Goal: Task Accomplishment & Management: Use online tool/utility

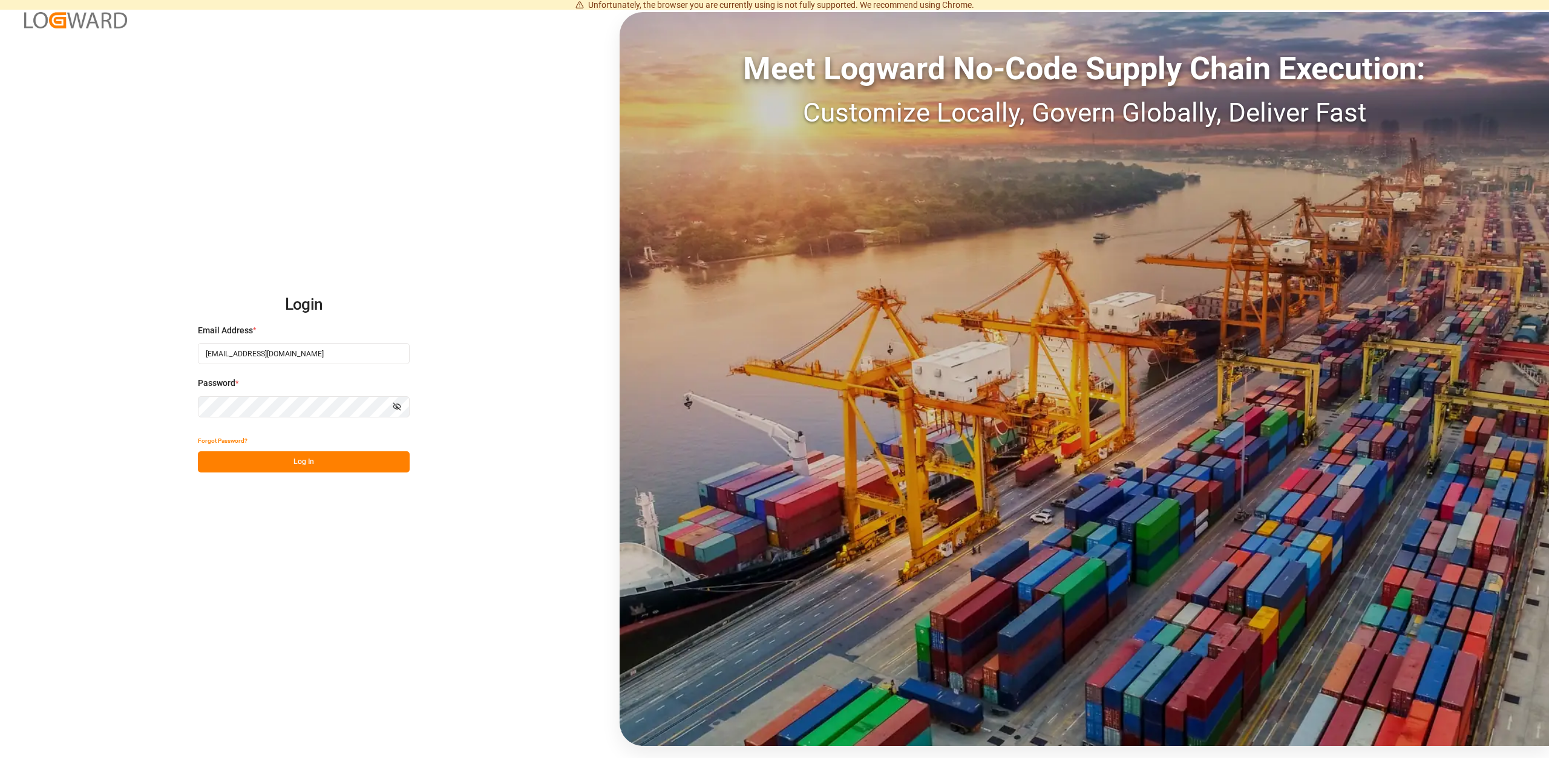
click at [315, 457] on button "Log In" at bounding box center [304, 461] width 212 height 21
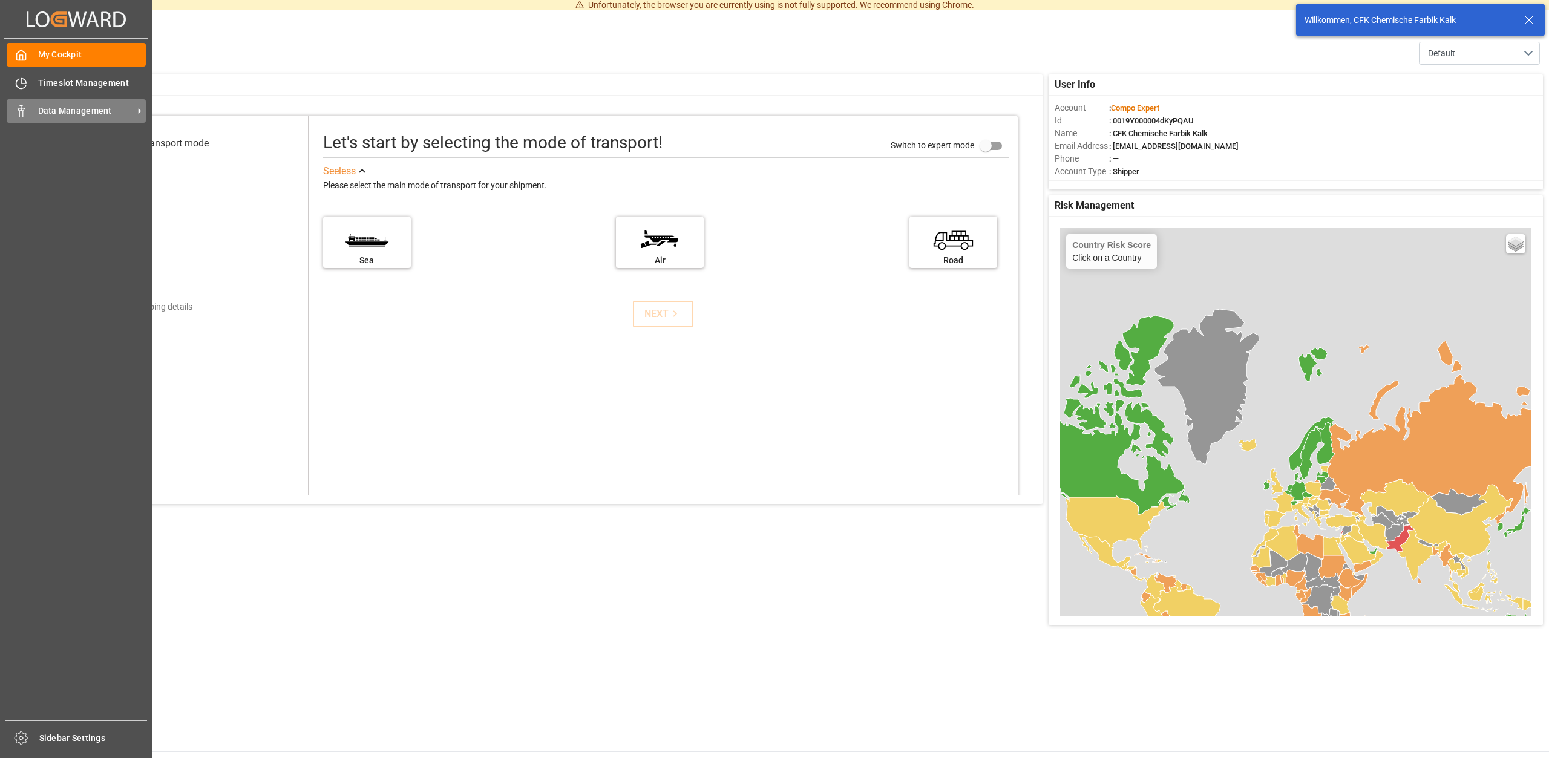
click at [92, 113] on span "Data Management" at bounding box center [86, 111] width 96 height 13
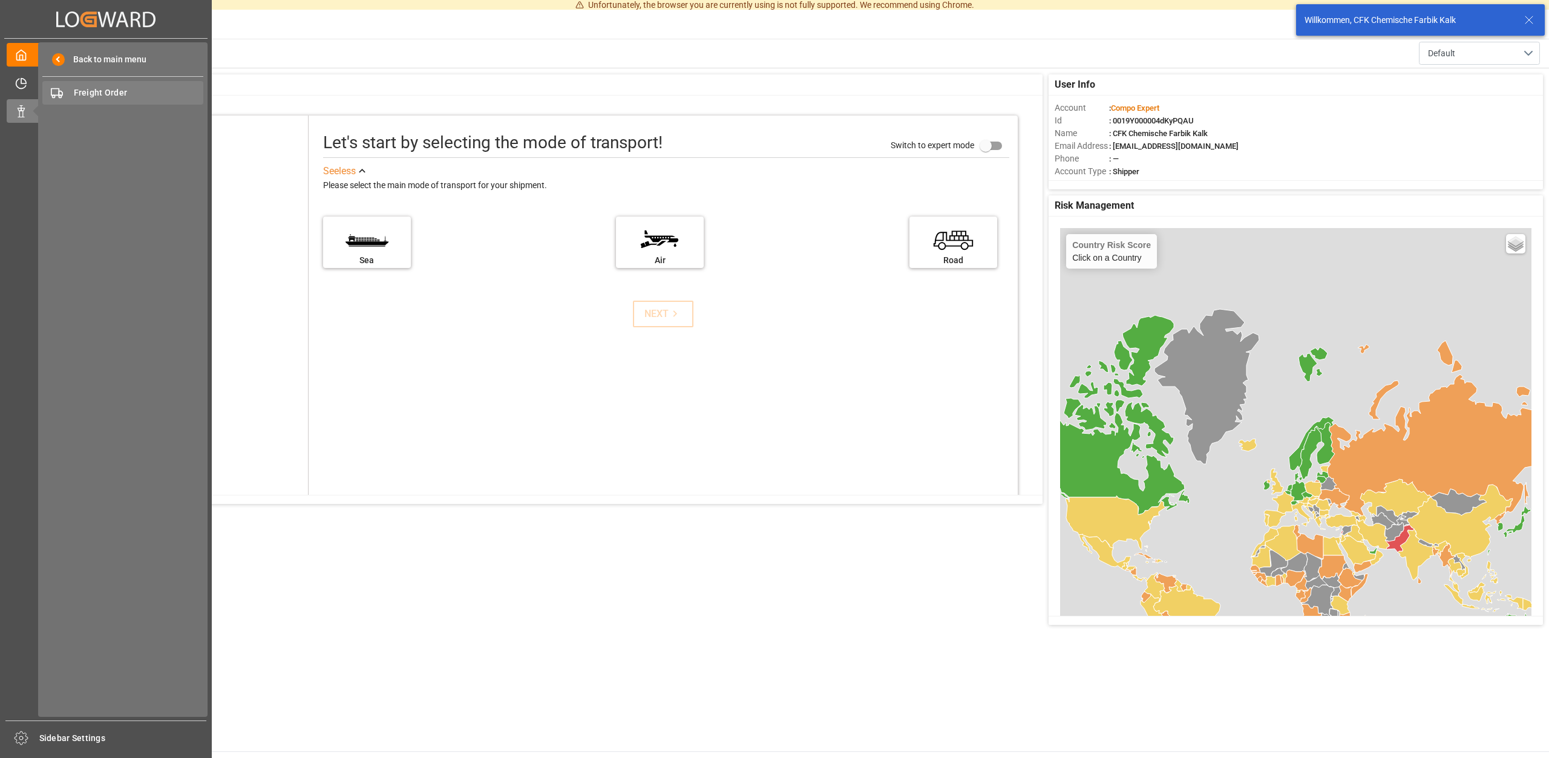
click at [102, 87] on span "Freight Order" at bounding box center [139, 93] width 130 height 13
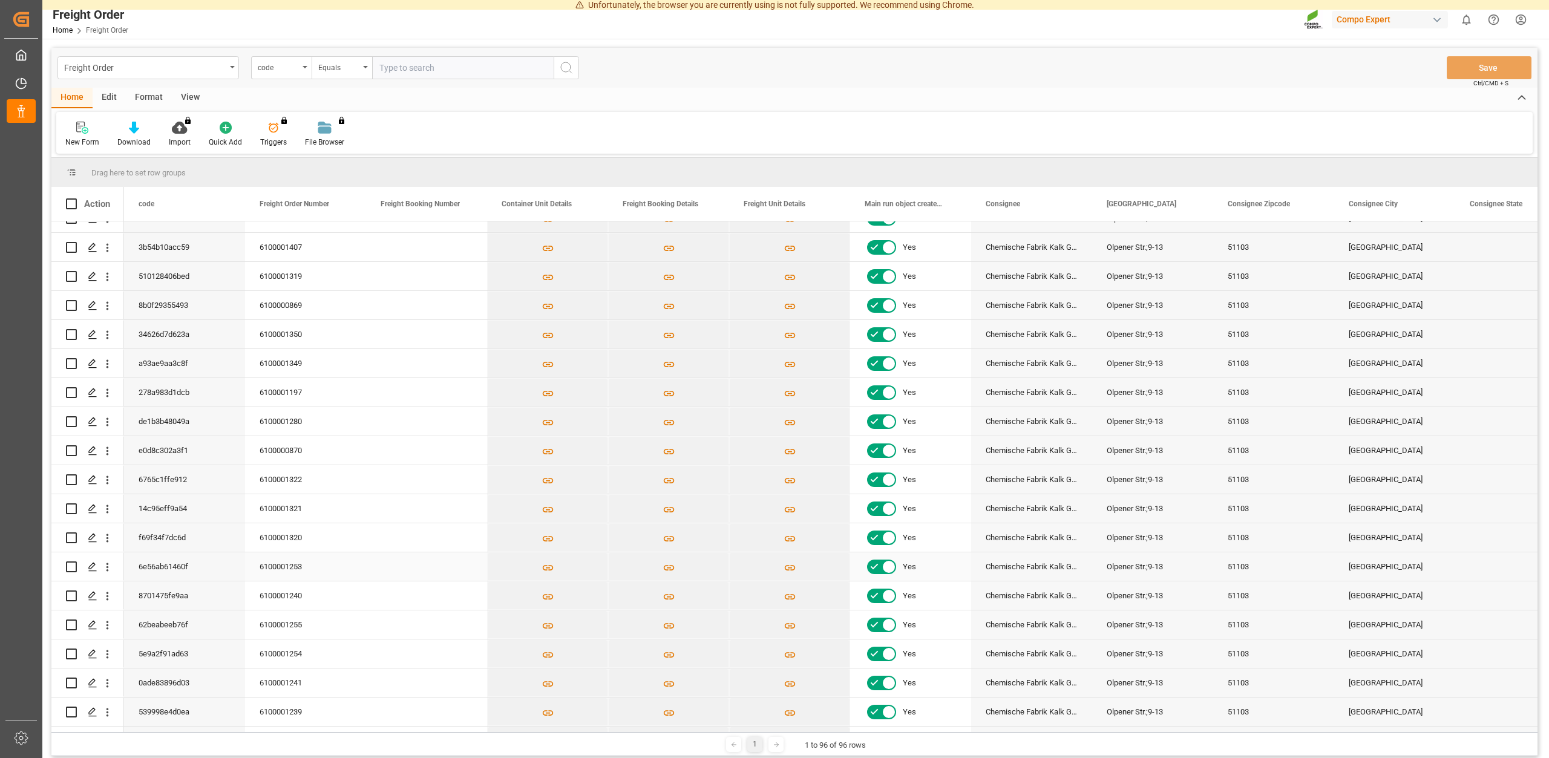
scroll to position [163, 0]
click at [89, 681] on icon "Press SPACE to select this row." at bounding box center [93, 683] width 10 height 10
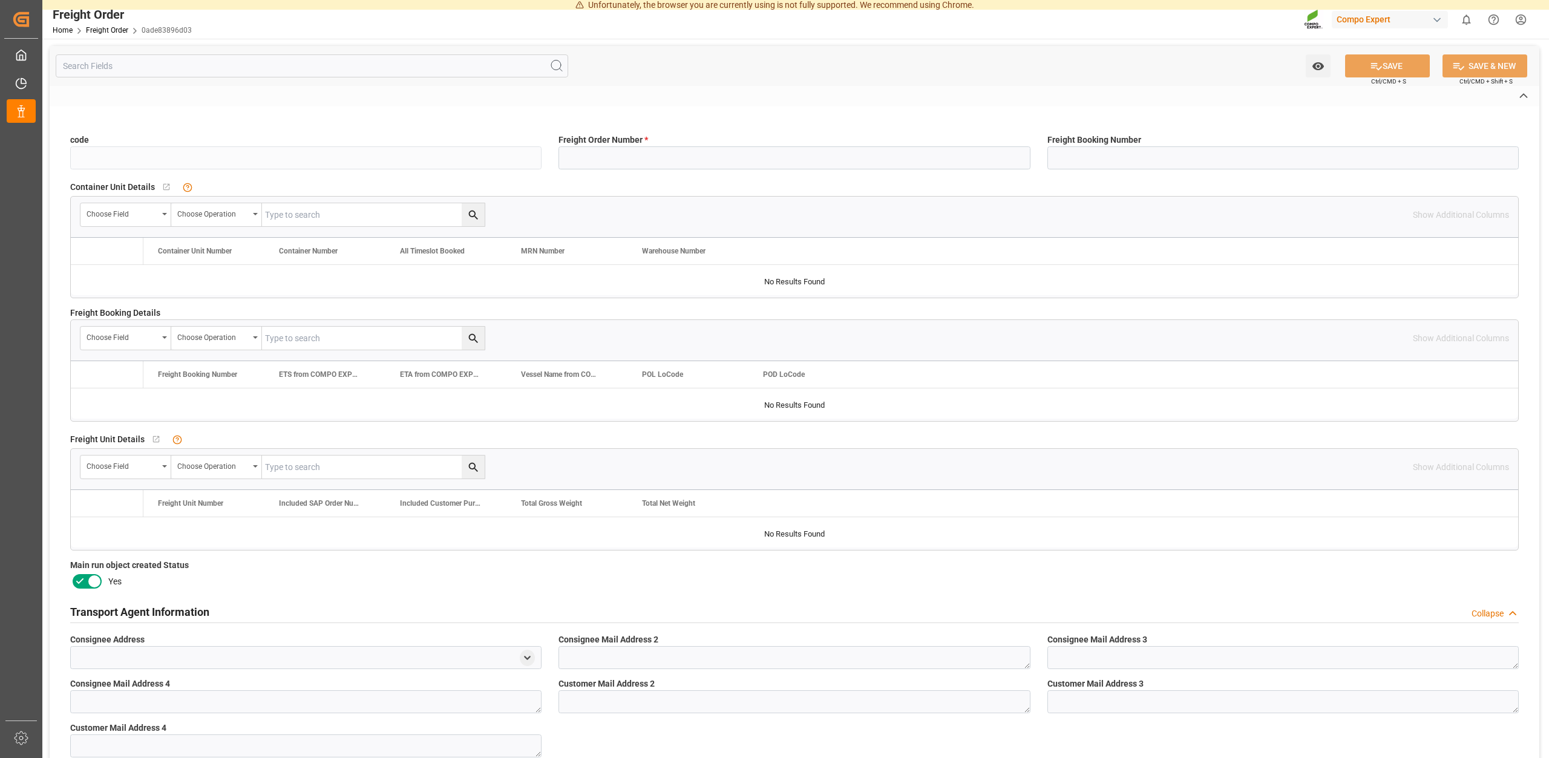
type input "0ade83896d03"
type input "6100001241"
type input "No"
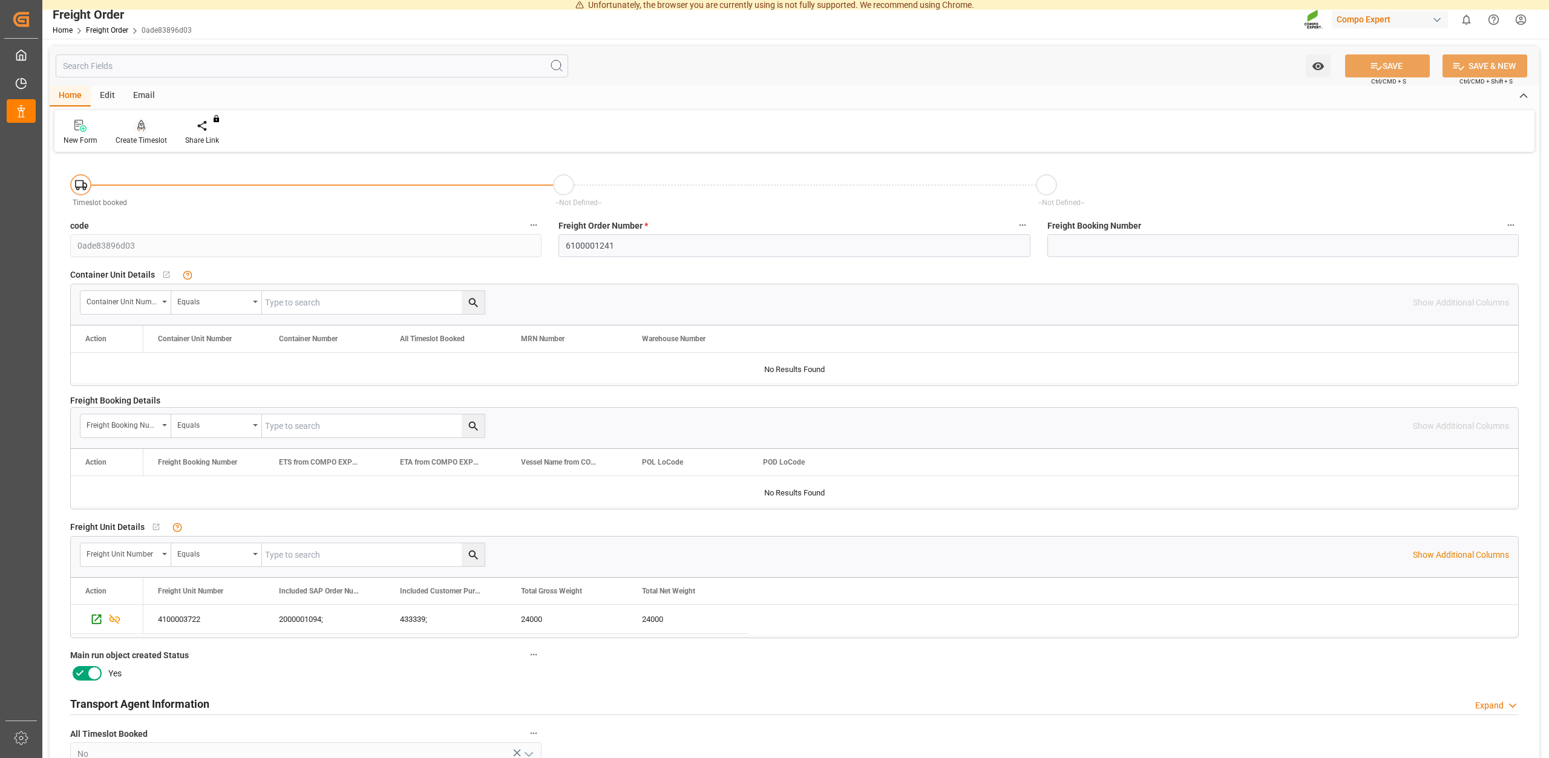
click at [145, 139] on div "Create Timeslot" at bounding box center [141, 140] width 51 height 11
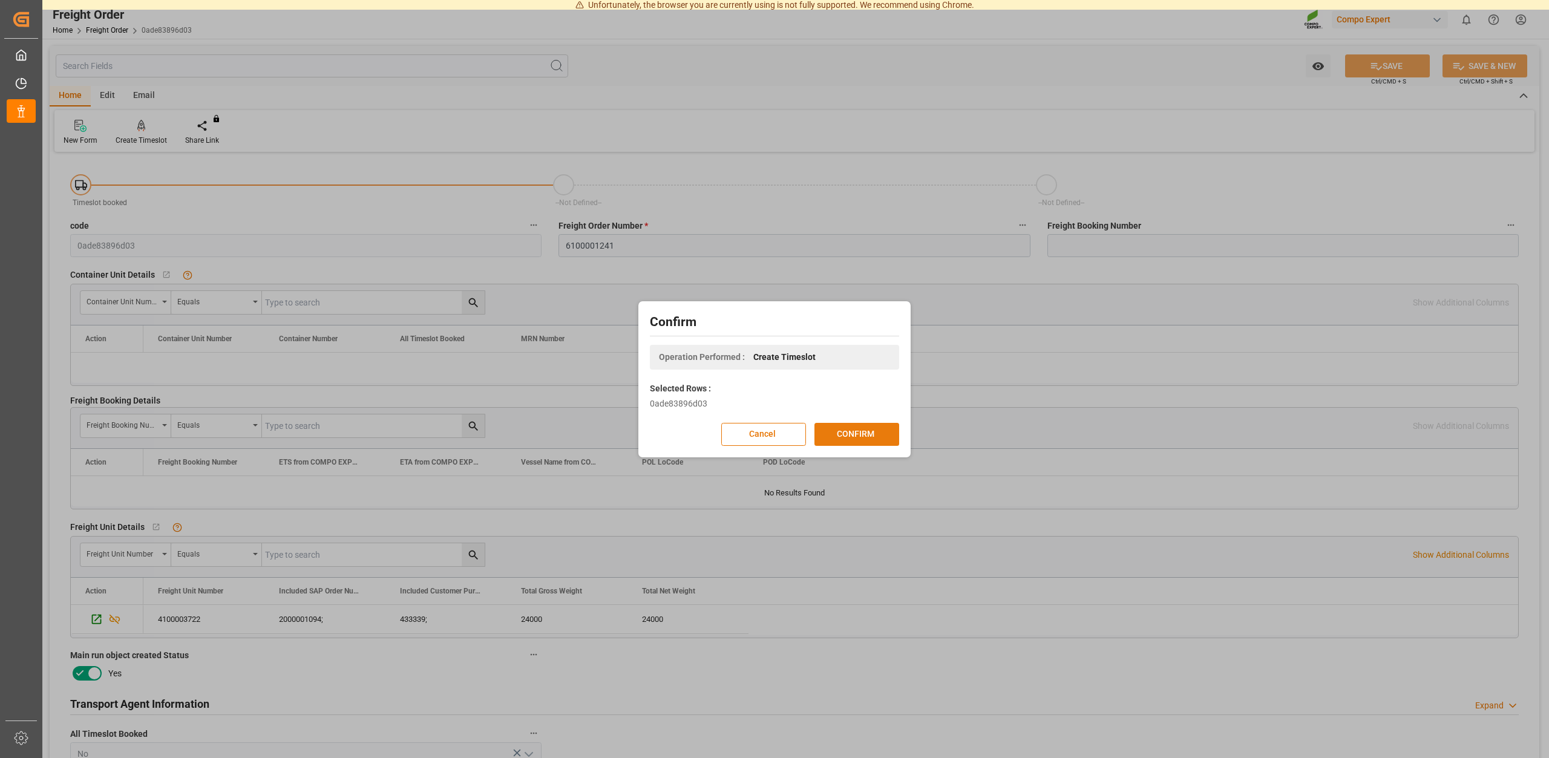
click at [866, 437] on button "CONFIRM" at bounding box center [856, 434] width 85 height 23
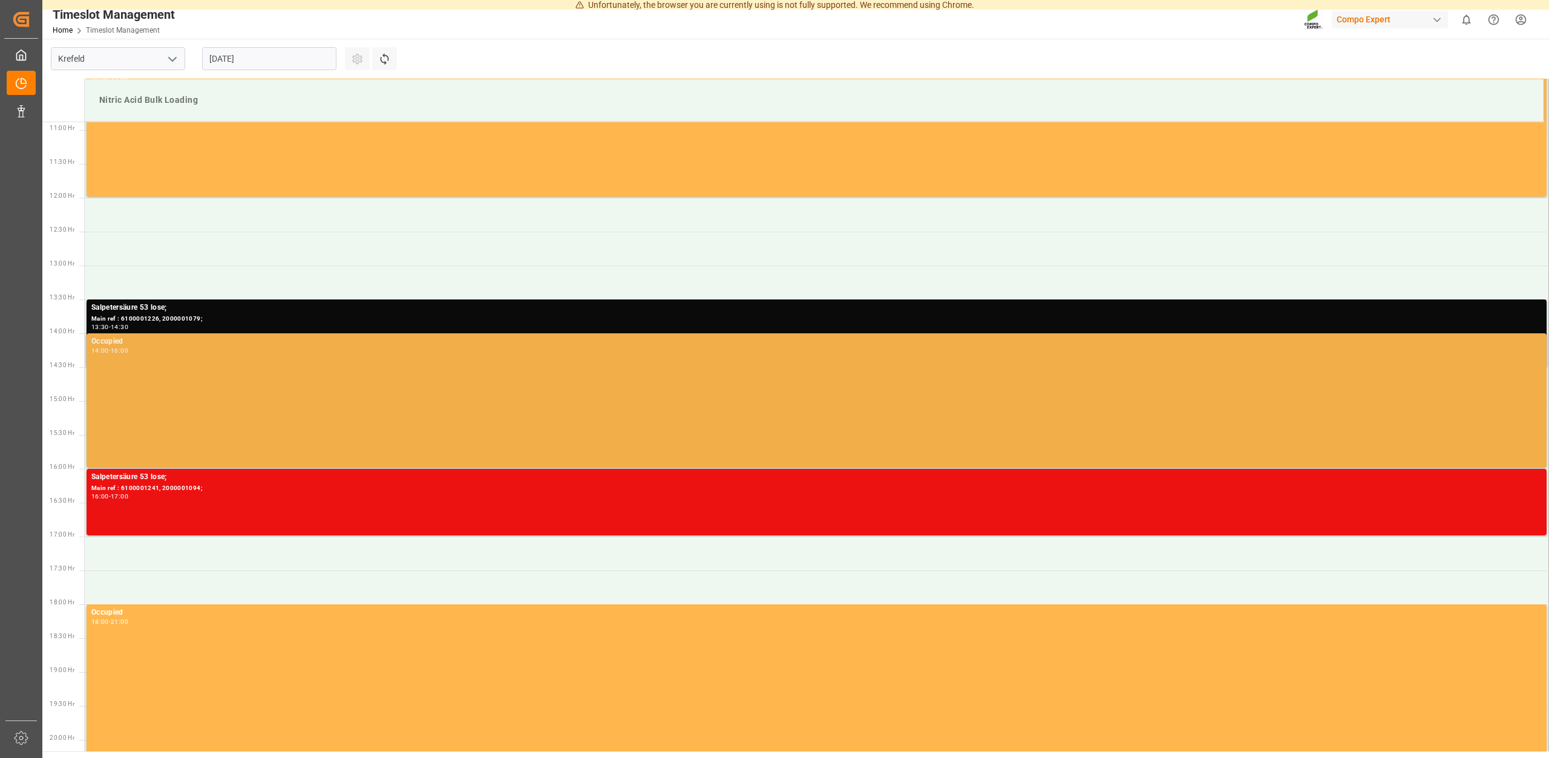
scroll to position [738, 0]
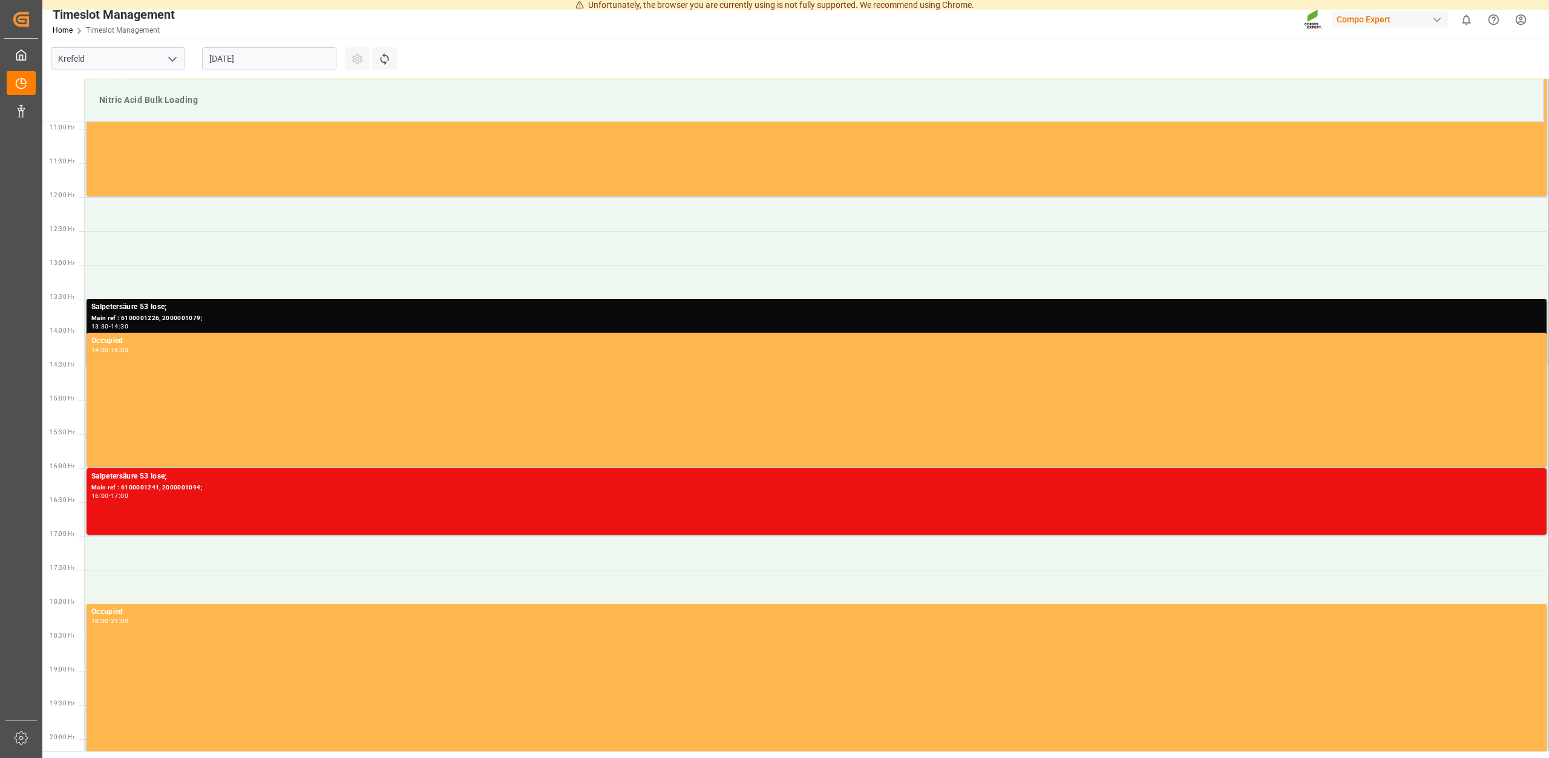
click at [297, 57] on input "[DATE]" at bounding box center [269, 58] width 134 height 23
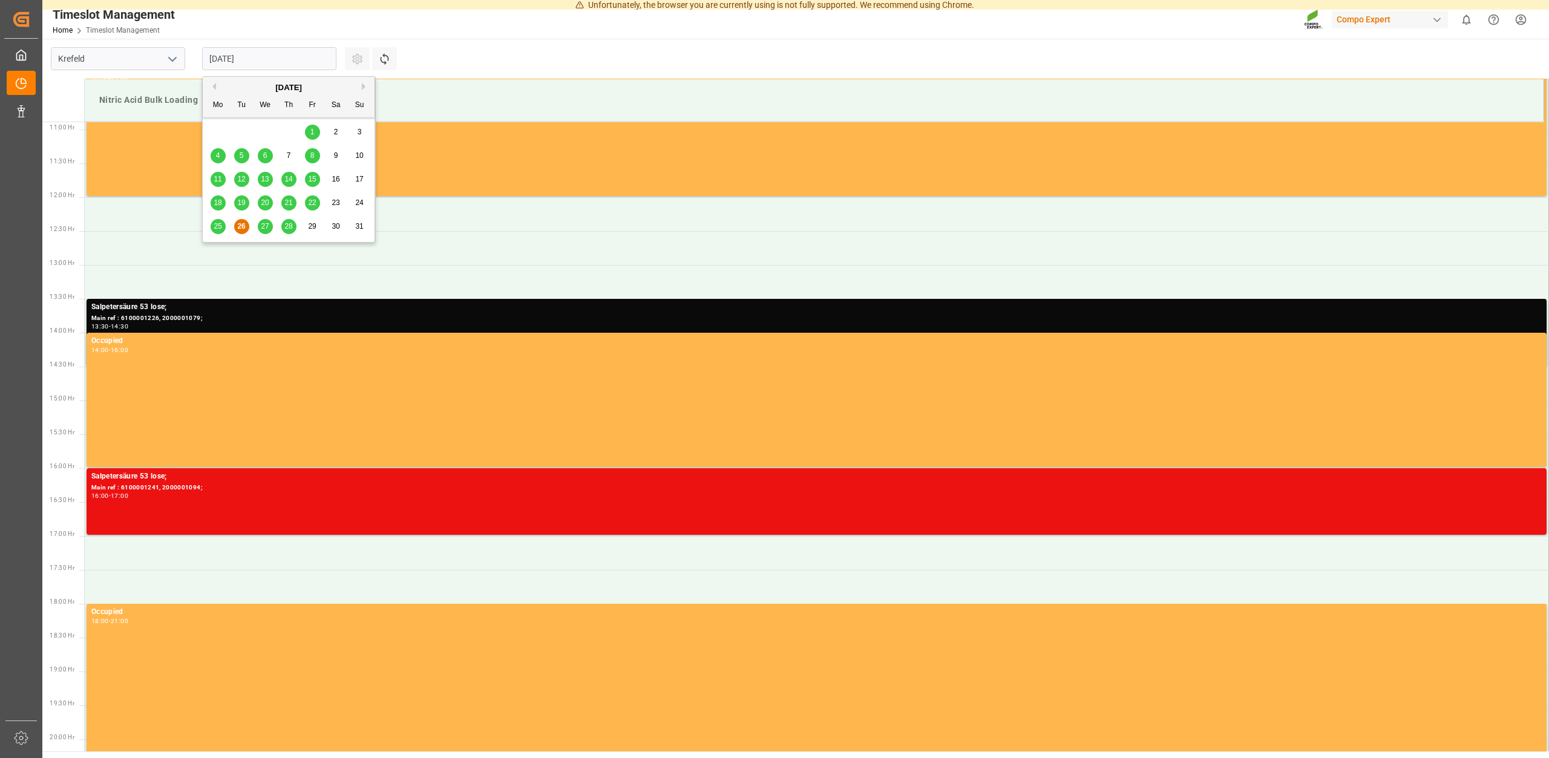
click at [266, 226] on span "27" at bounding box center [265, 226] width 8 height 8
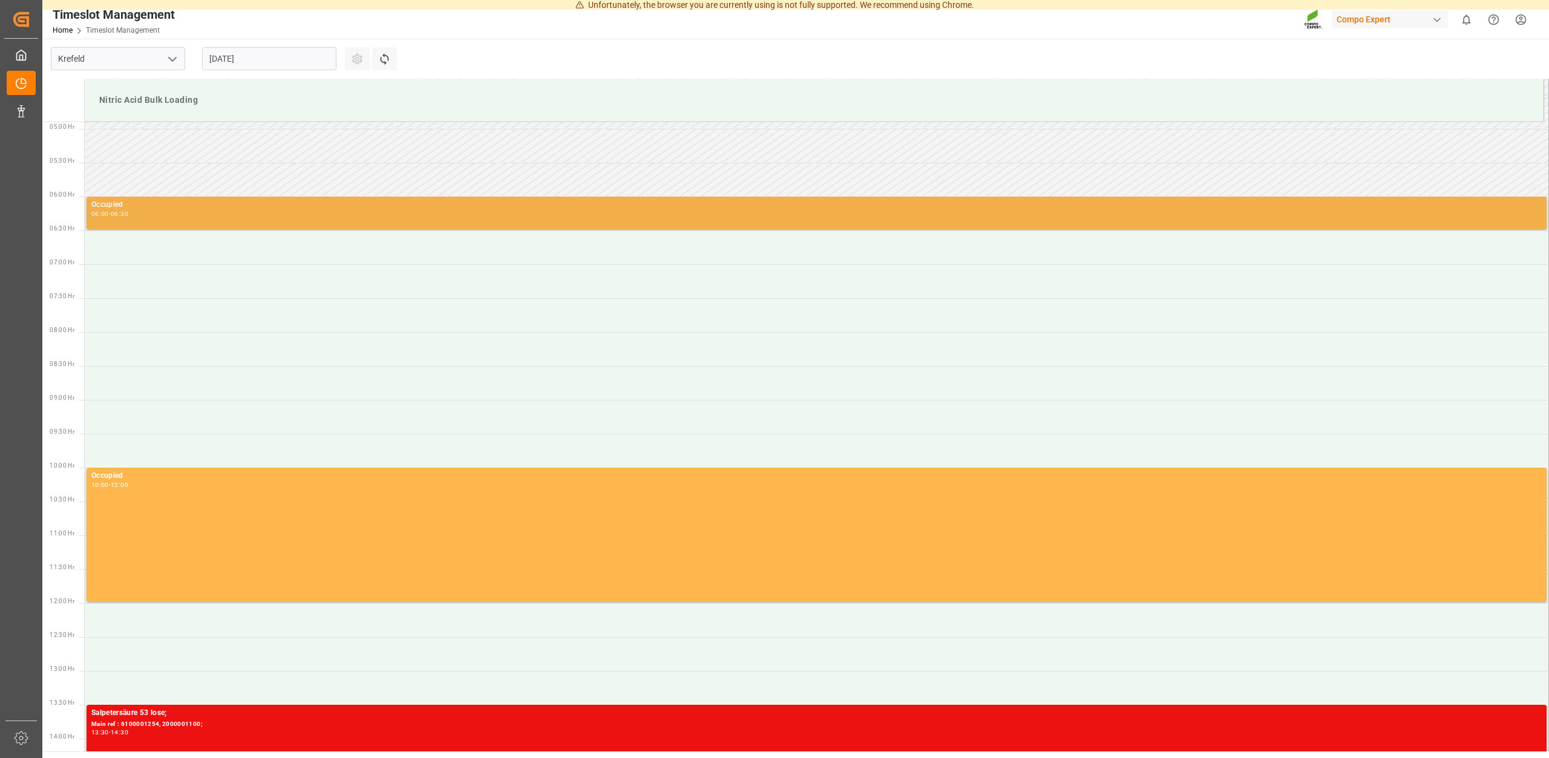
scroll to position [306, 0]
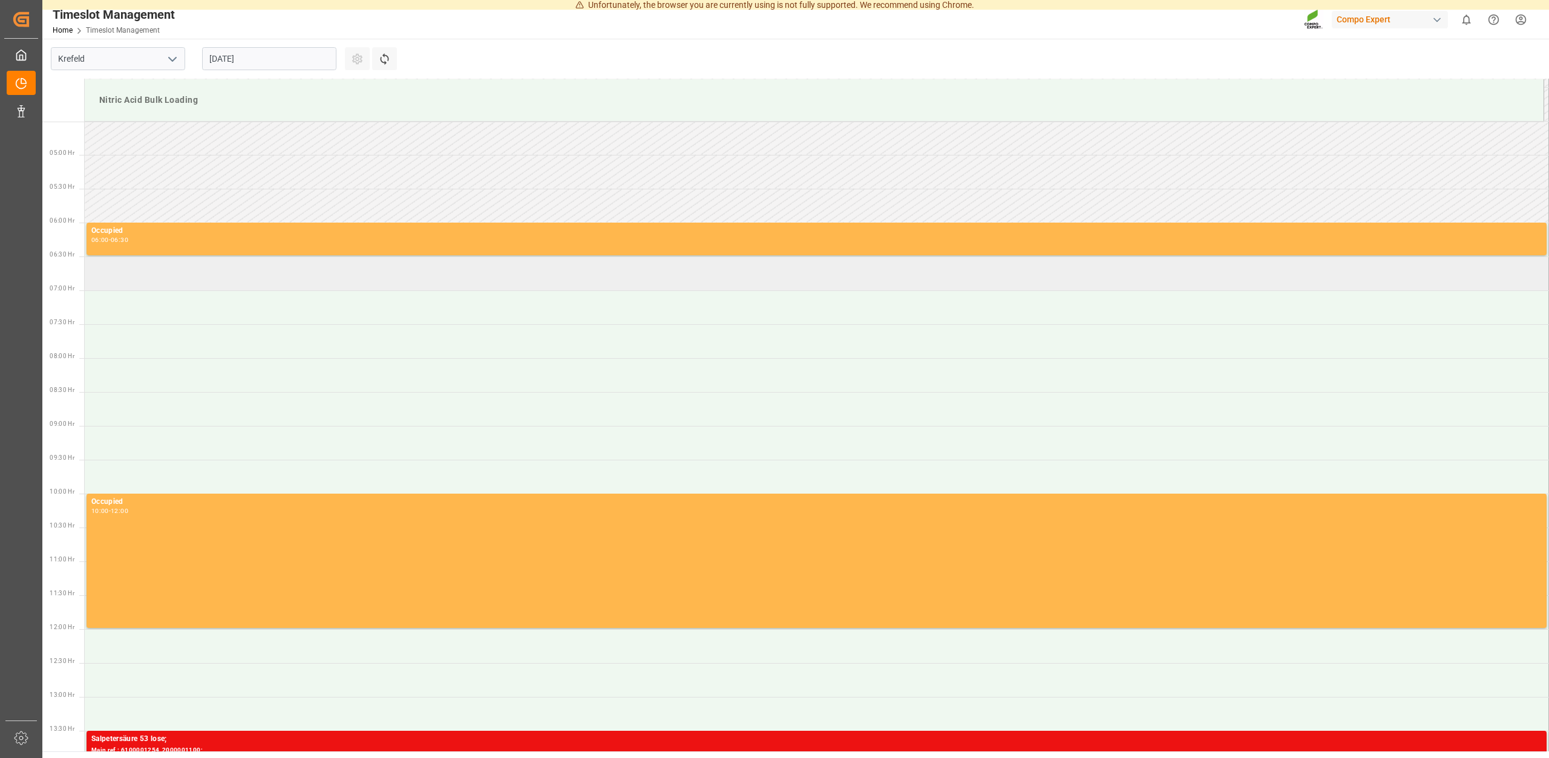
click at [192, 275] on td at bounding box center [817, 274] width 1464 height 34
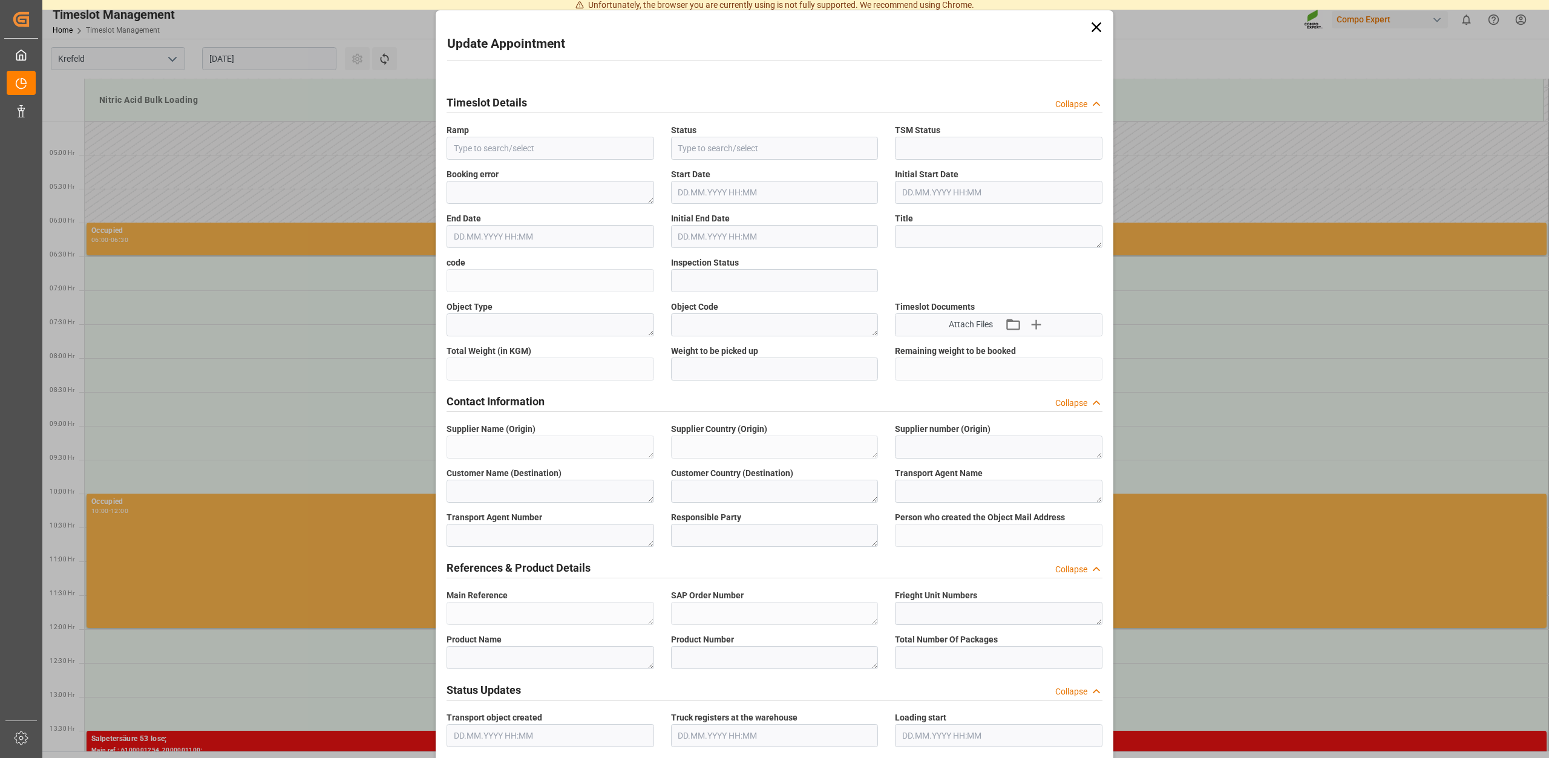
type input "Nitric Acid Bulk Loading"
type input "Transport object created"
type input "Booked"
type input "fe2050b7a924"
type input "Open"
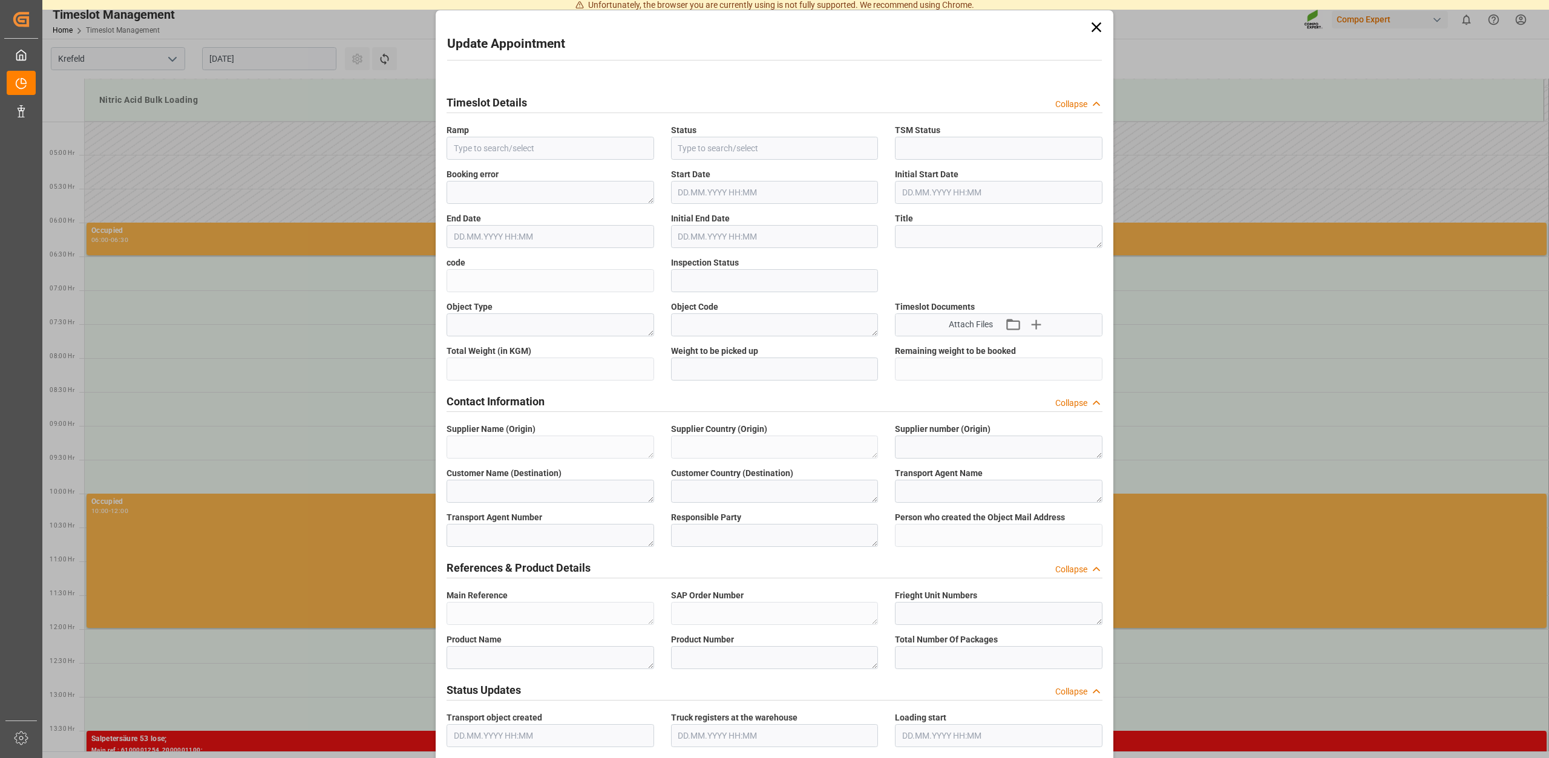
type textarea "Main-Run"
type textarea "SP_EWM"
type textarea "Chemische Fabrik Kalk GmbH"
type textarea "DE"
type textarea "Chemische Fabrik Kalk GmbH, (CFK)"
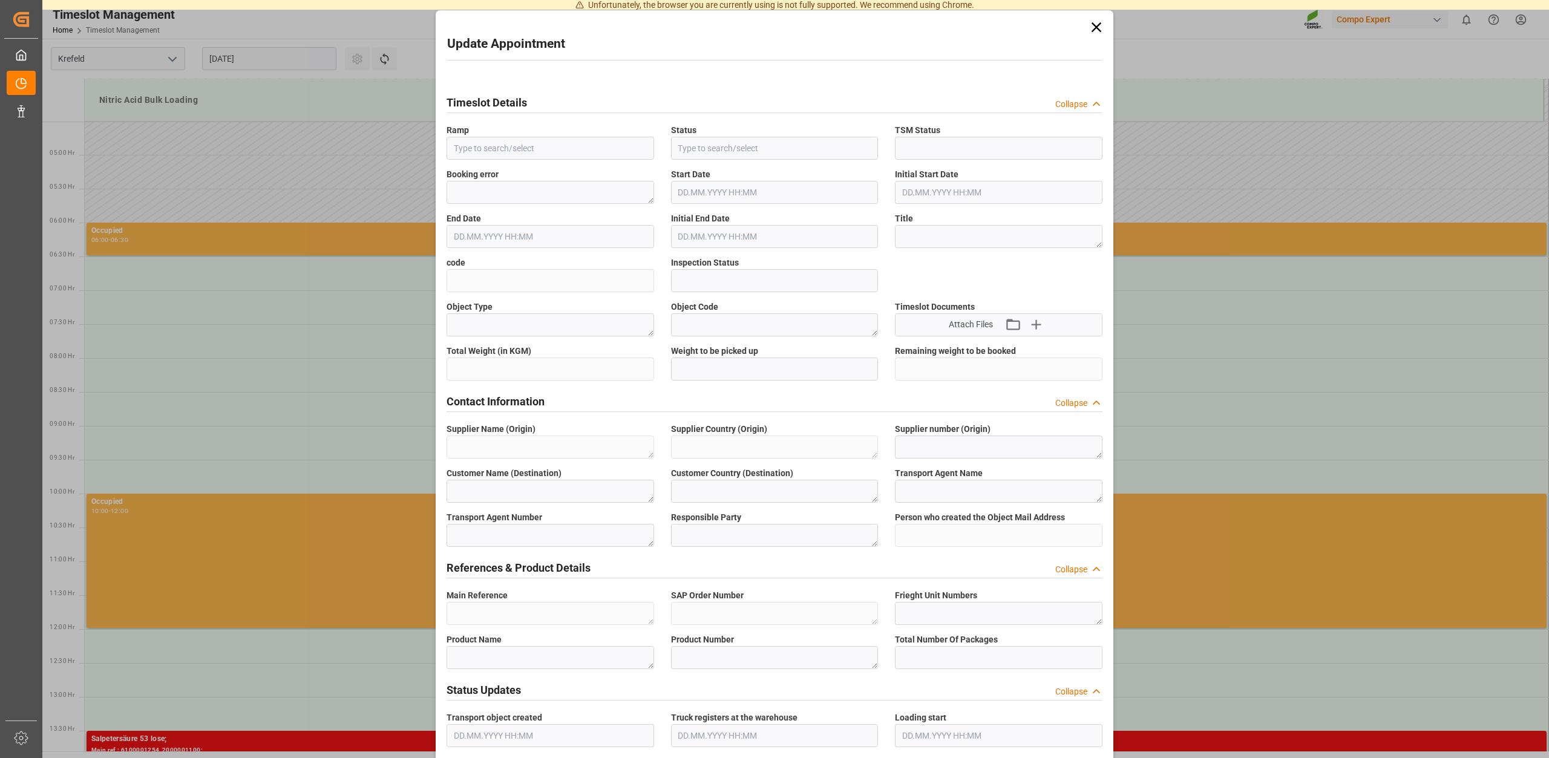
type textarea "5355955"
type textarea "Compo Expert"
type input "christina.schley@compo-expert.com"
type textarea "6100001241"
type textarea "2000001094;"
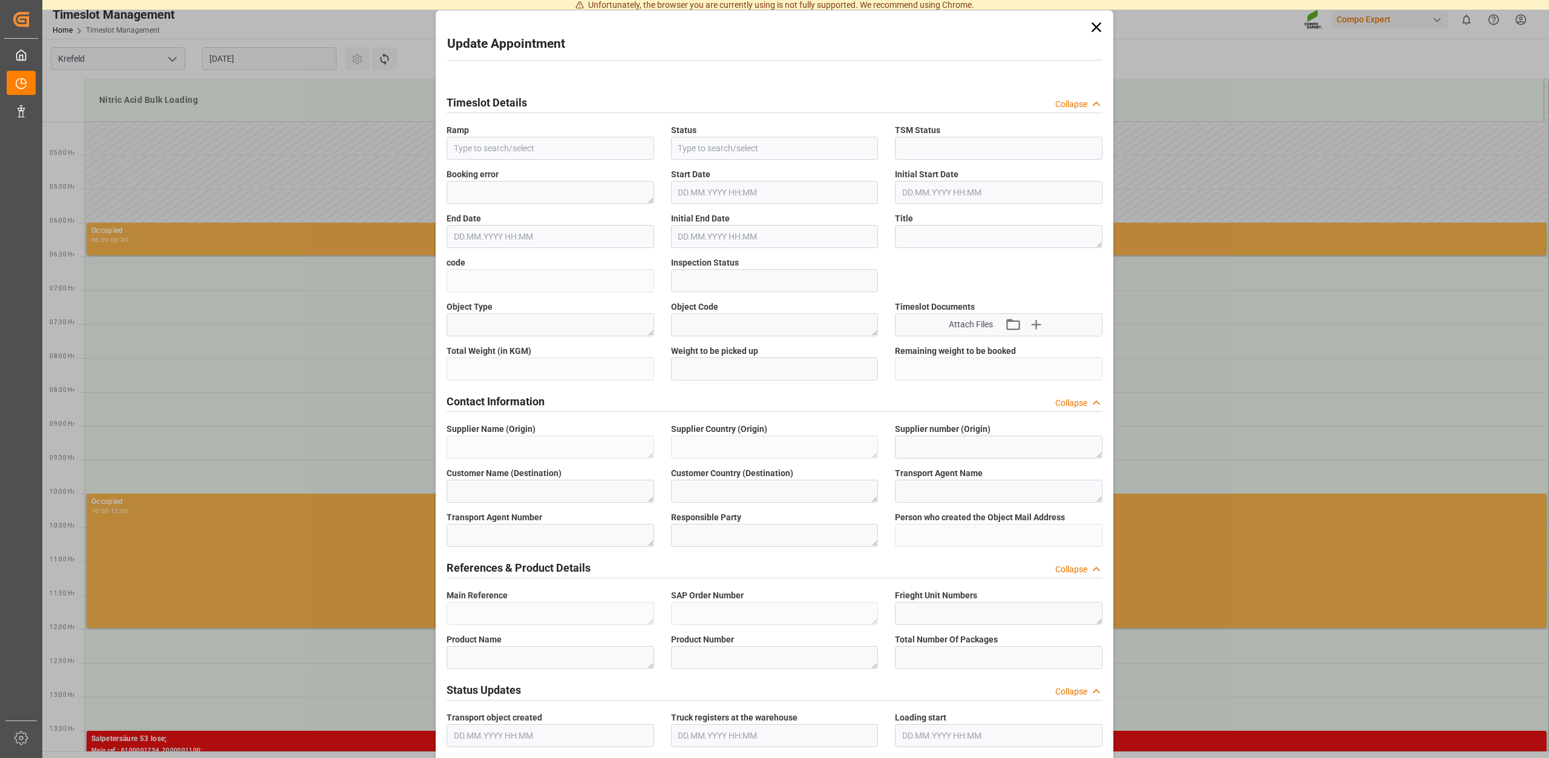
type textarea "4100003722;"
type textarea "Salpetersäure 53 lose;"
type textarea "1510002000;"
type textarea "Z100"
type textarea "3500"
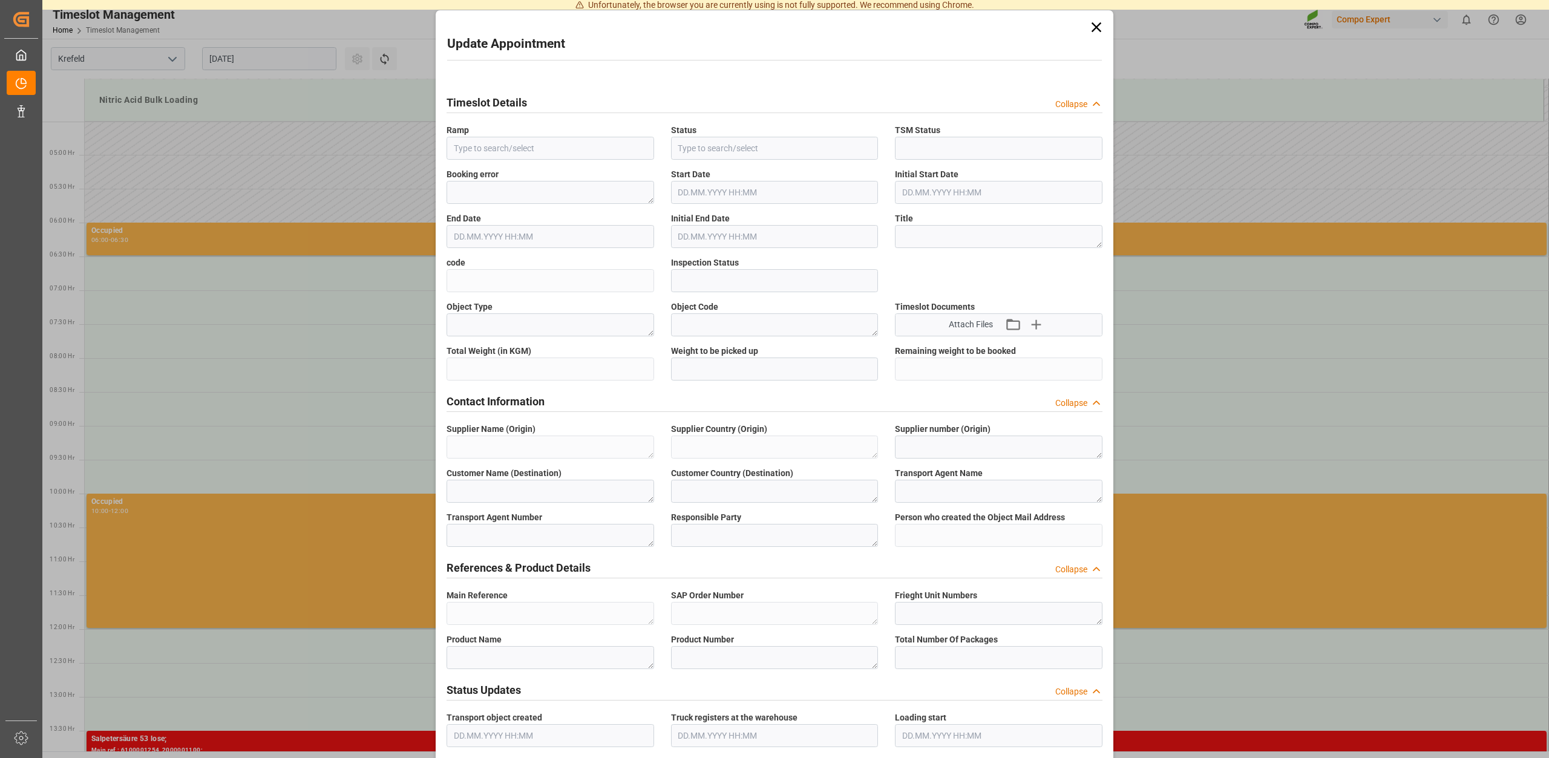
type input "6100001241"
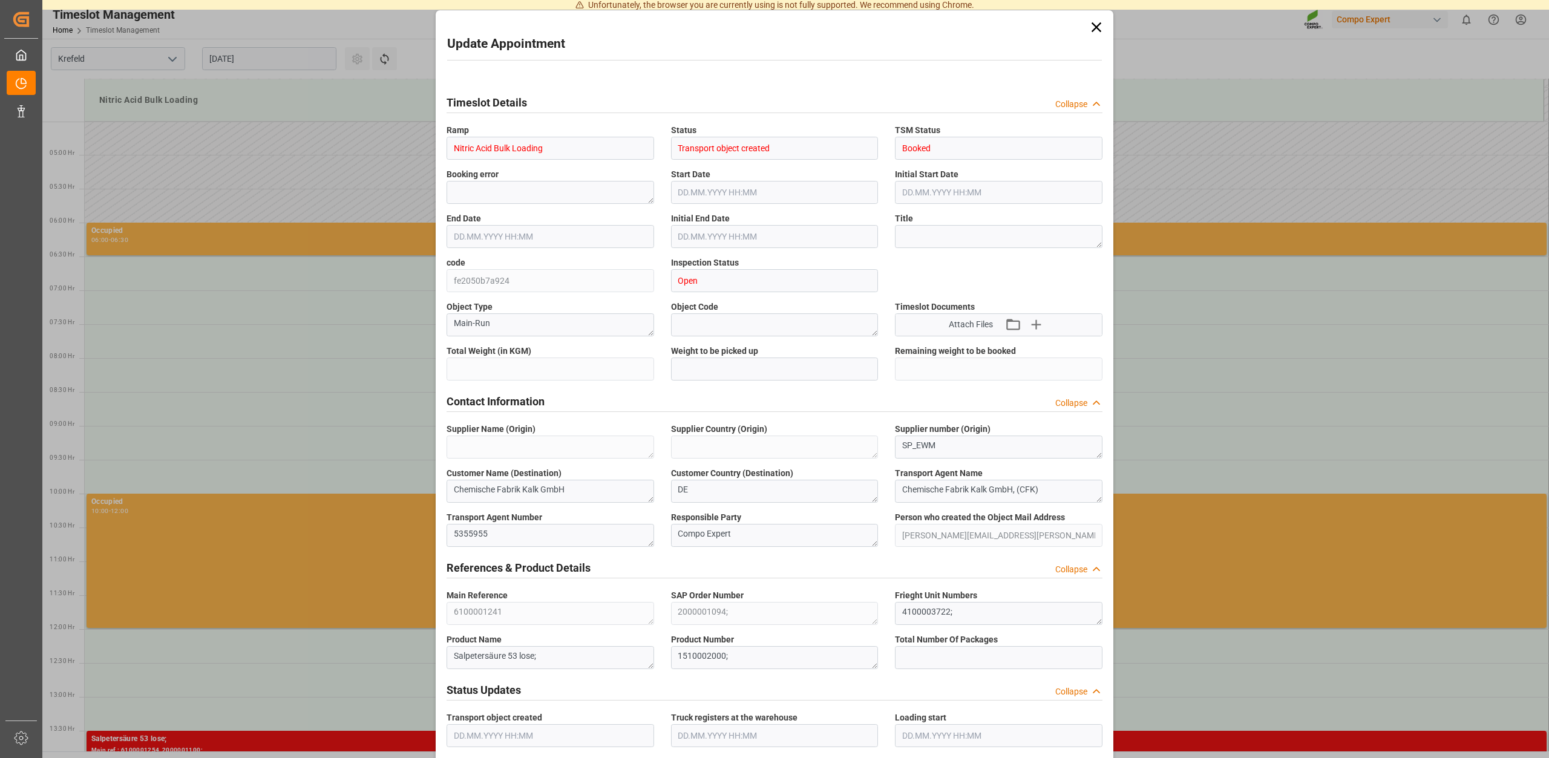
type input "24000"
type input "0"
type input "27.08.2025 06:30"
type input "27.08.2025 07:00"
type input "18.08.2025 11:53"
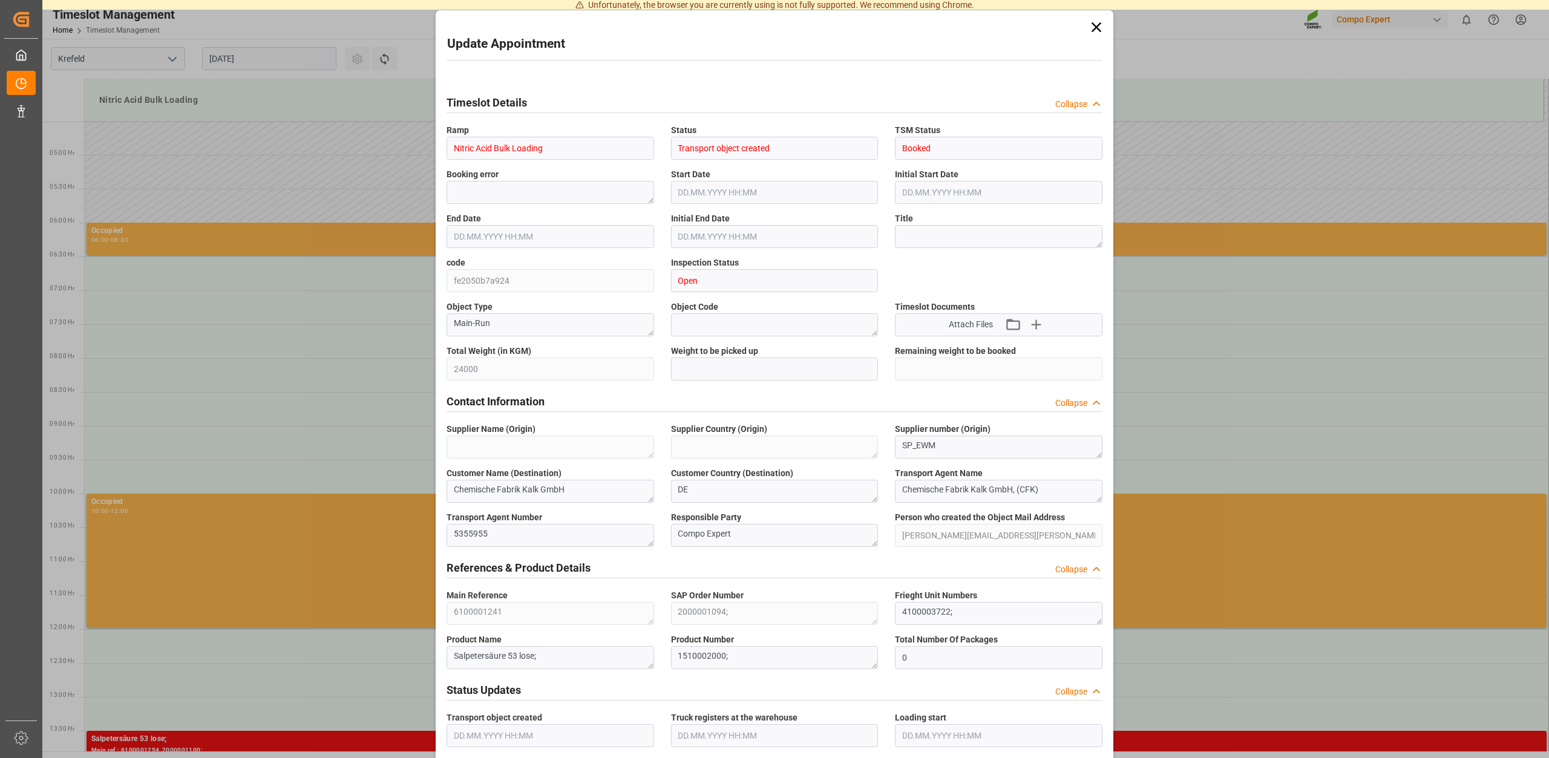
type input "26.08.2025 09:39"
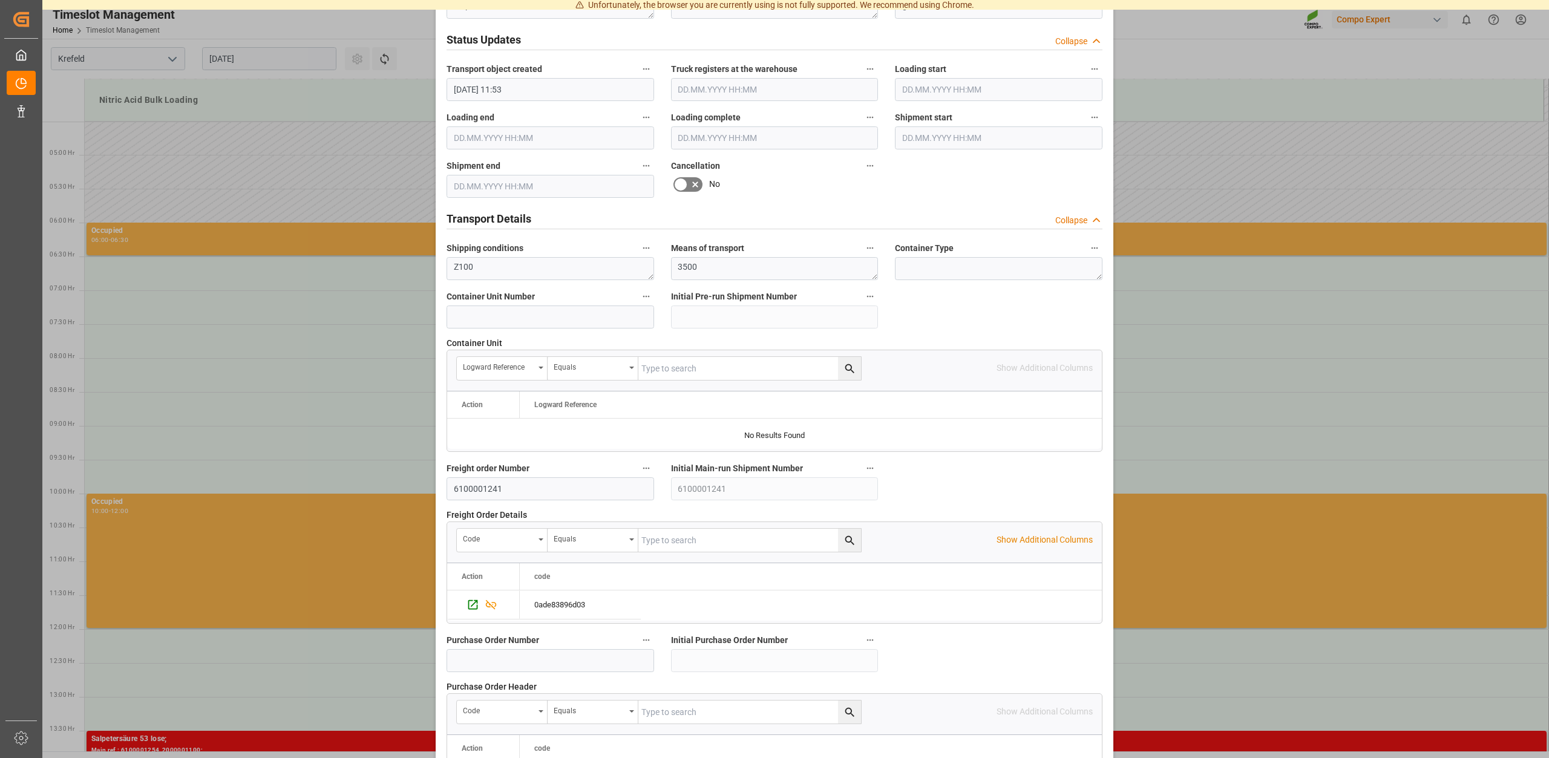
scroll to position [922, 0]
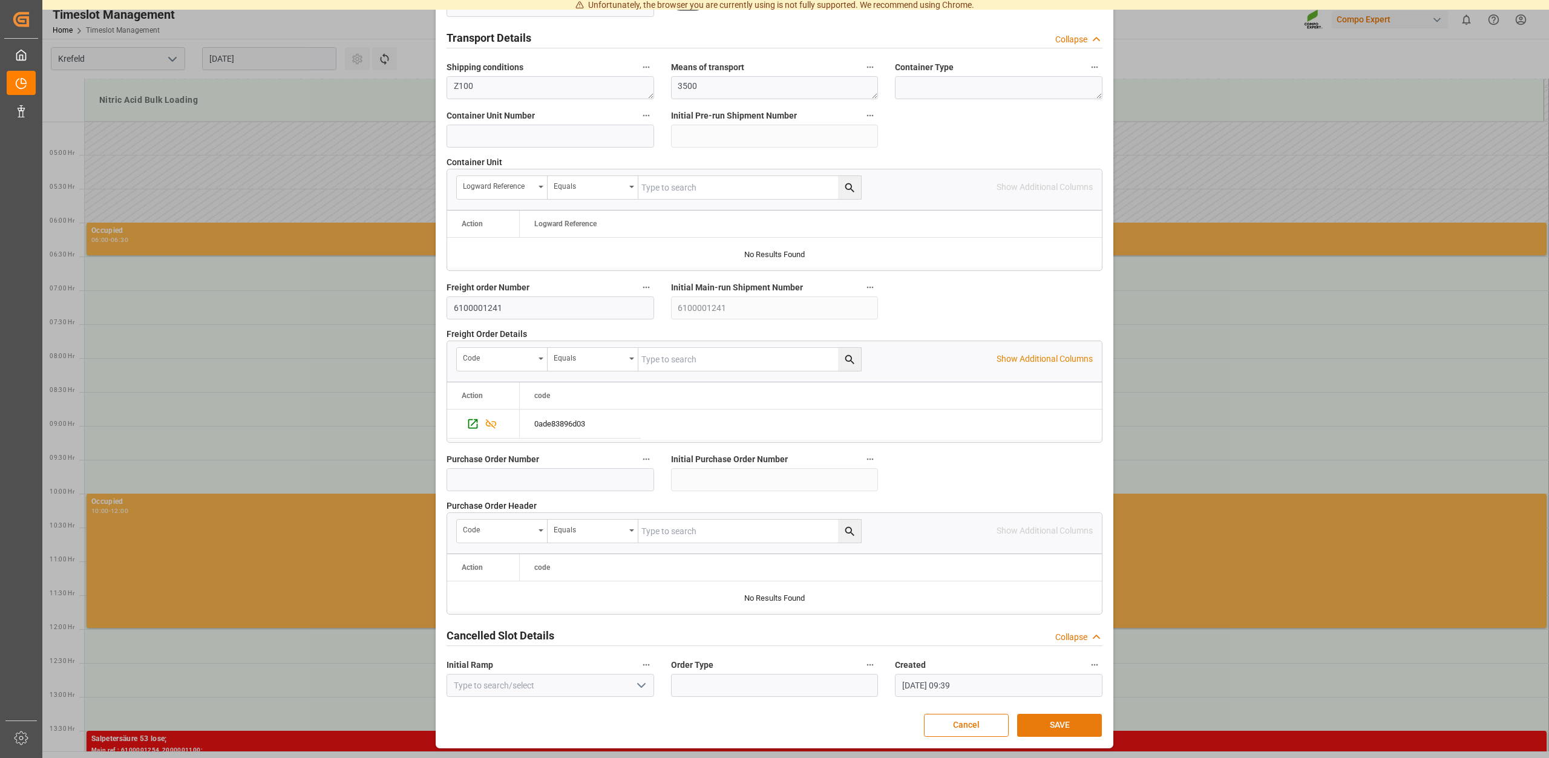
click at [1050, 721] on button "SAVE" at bounding box center [1059, 725] width 85 height 23
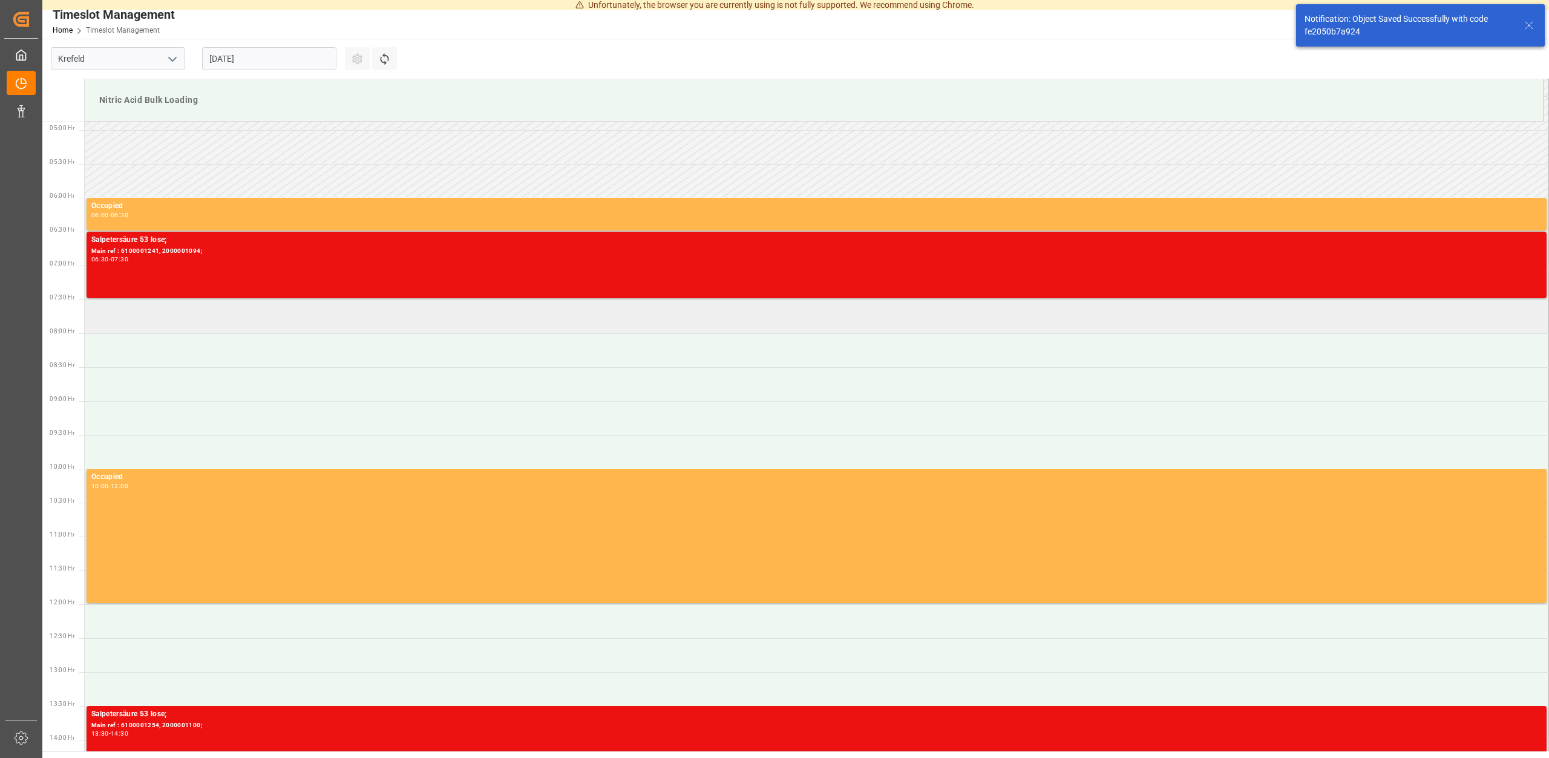
scroll to position [331, 0]
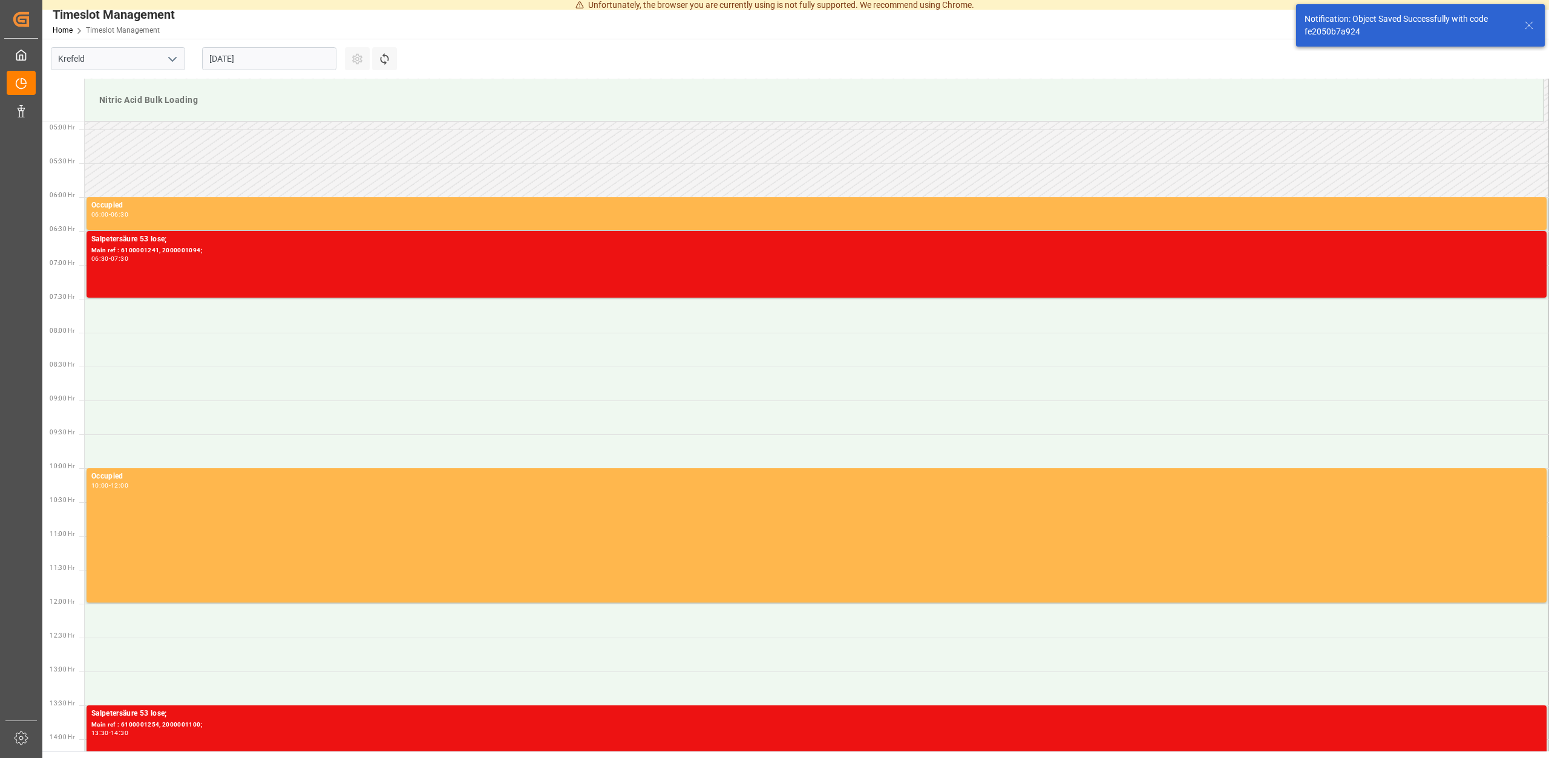
click at [306, 65] on input "27.08.2025" at bounding box center [269, 58] width 134 height 23
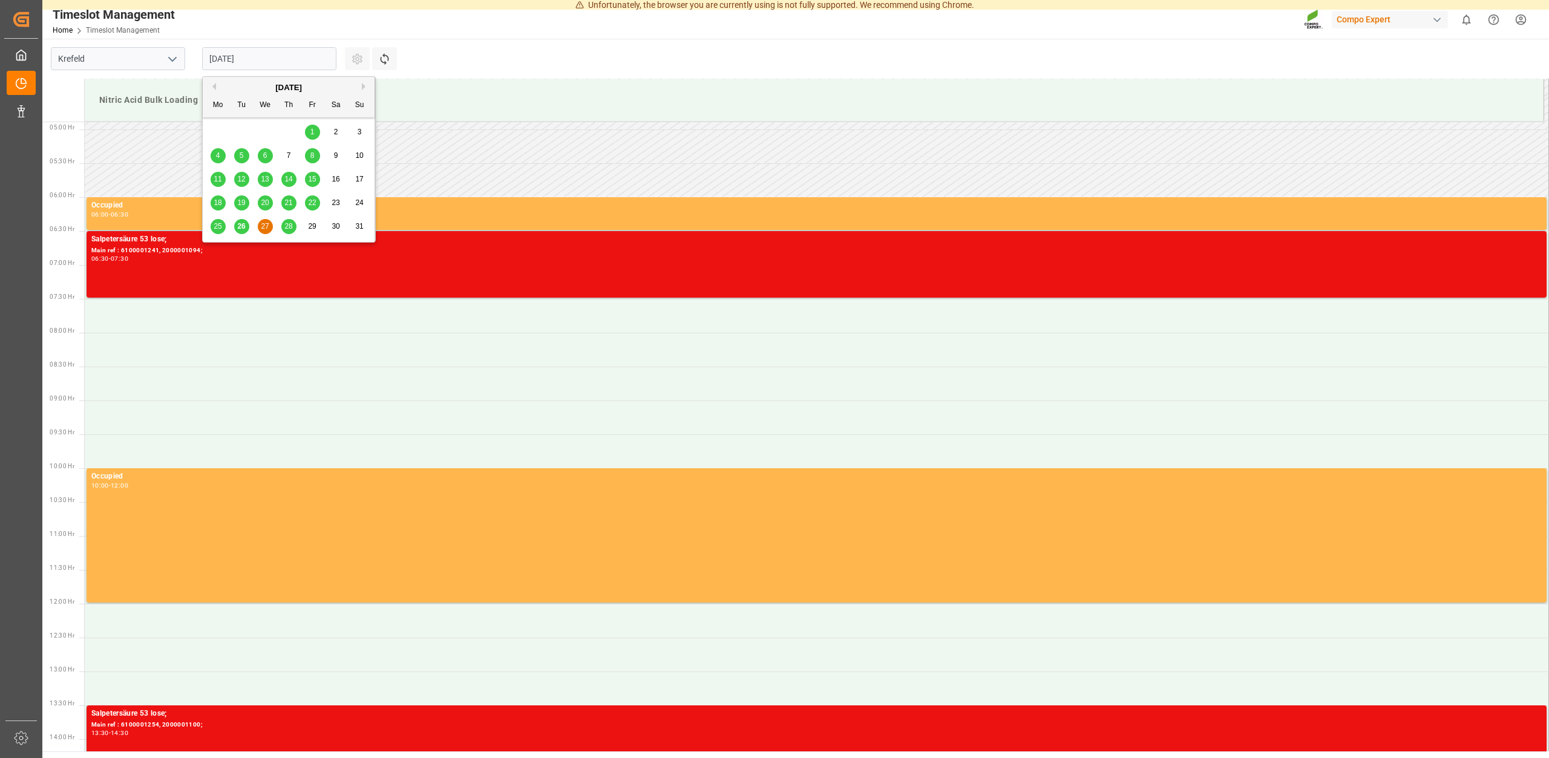
click at [242, 227] on span "26" at bounding box center [241, 226] width 8 height 8
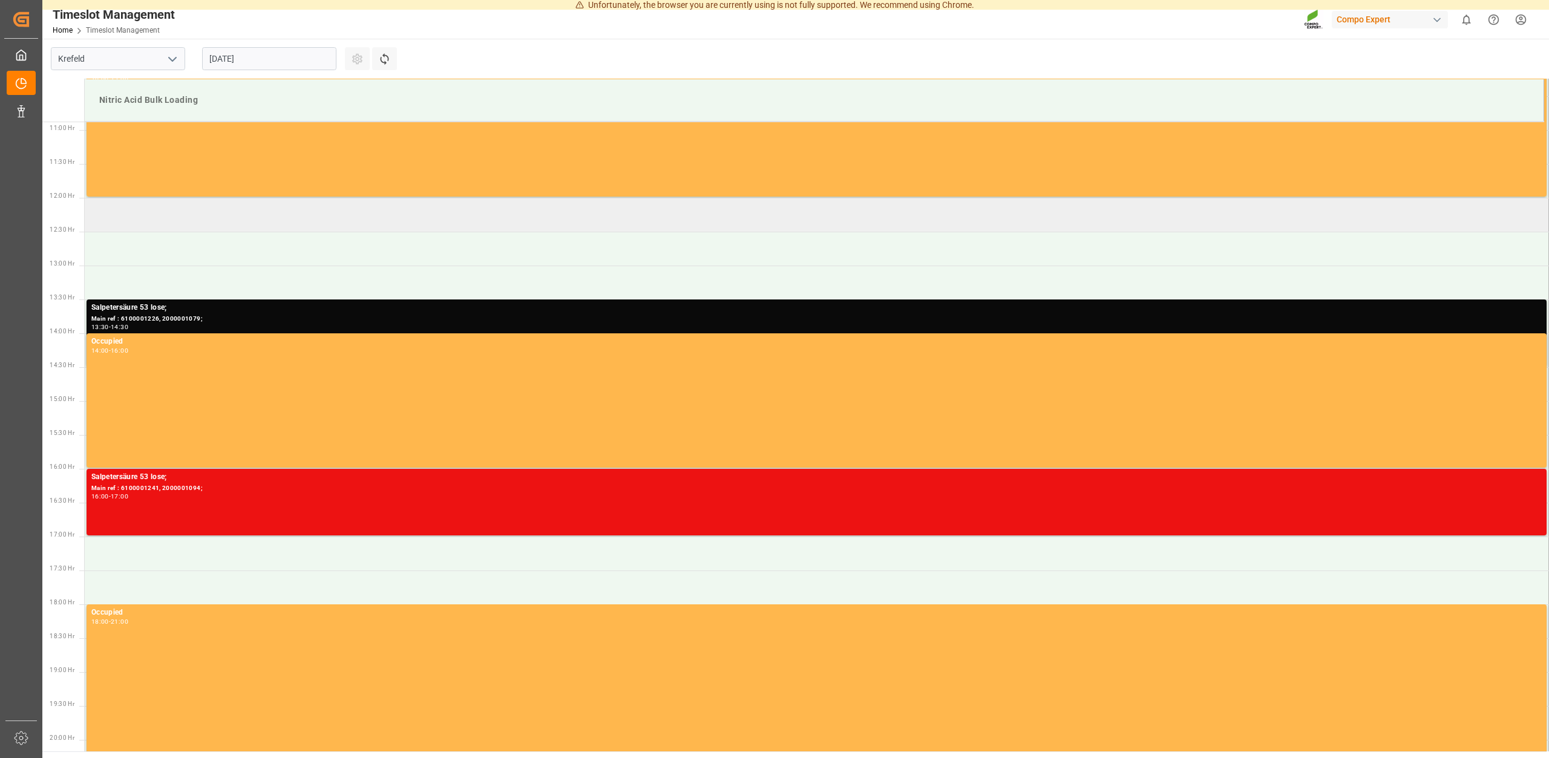
scroll to position [738, 0]
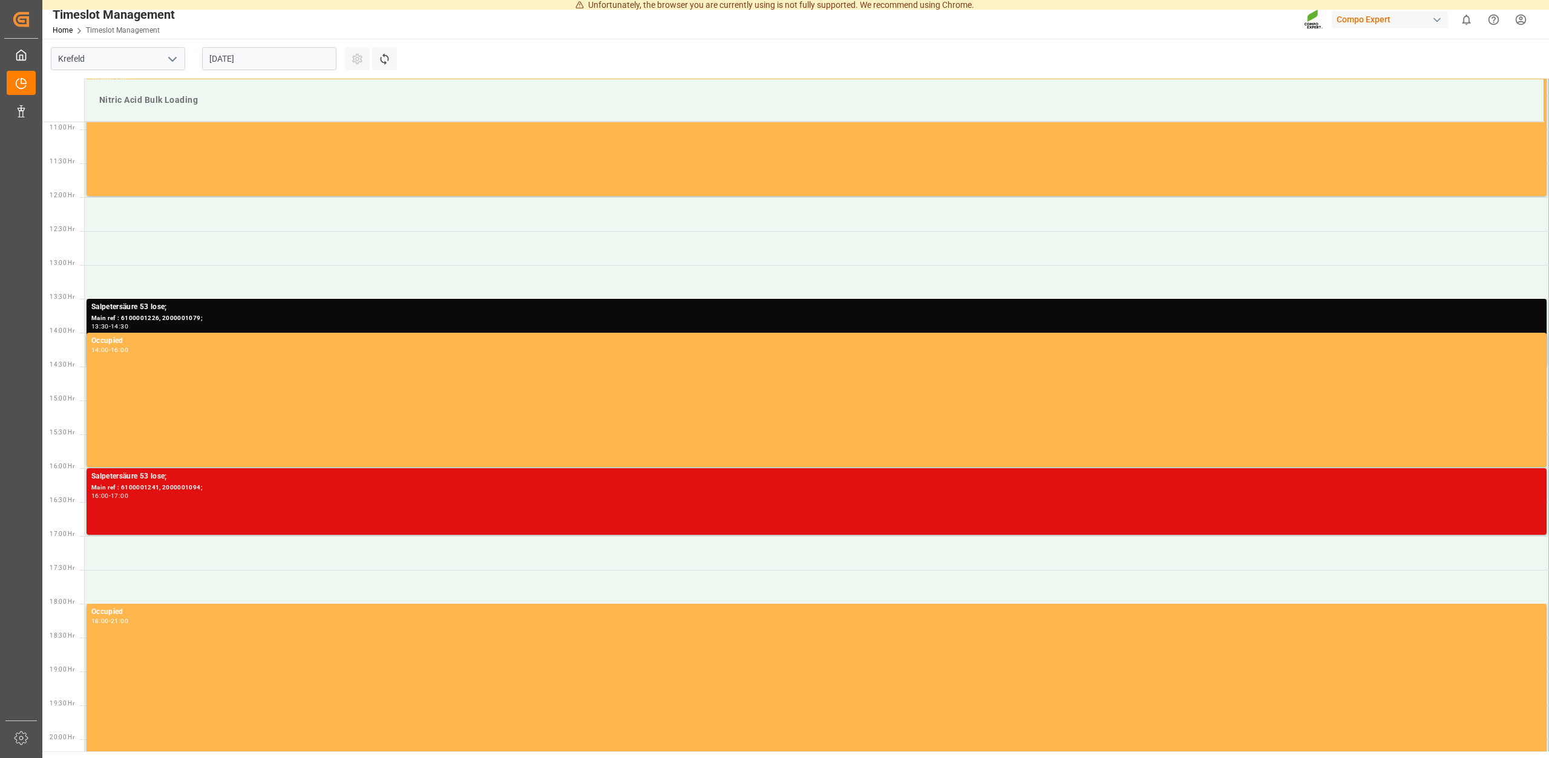
click at [203, 488] on div "Main ref : 6100001241, 2000001094;" at bounding box center [816, 488] width 1450 height 10
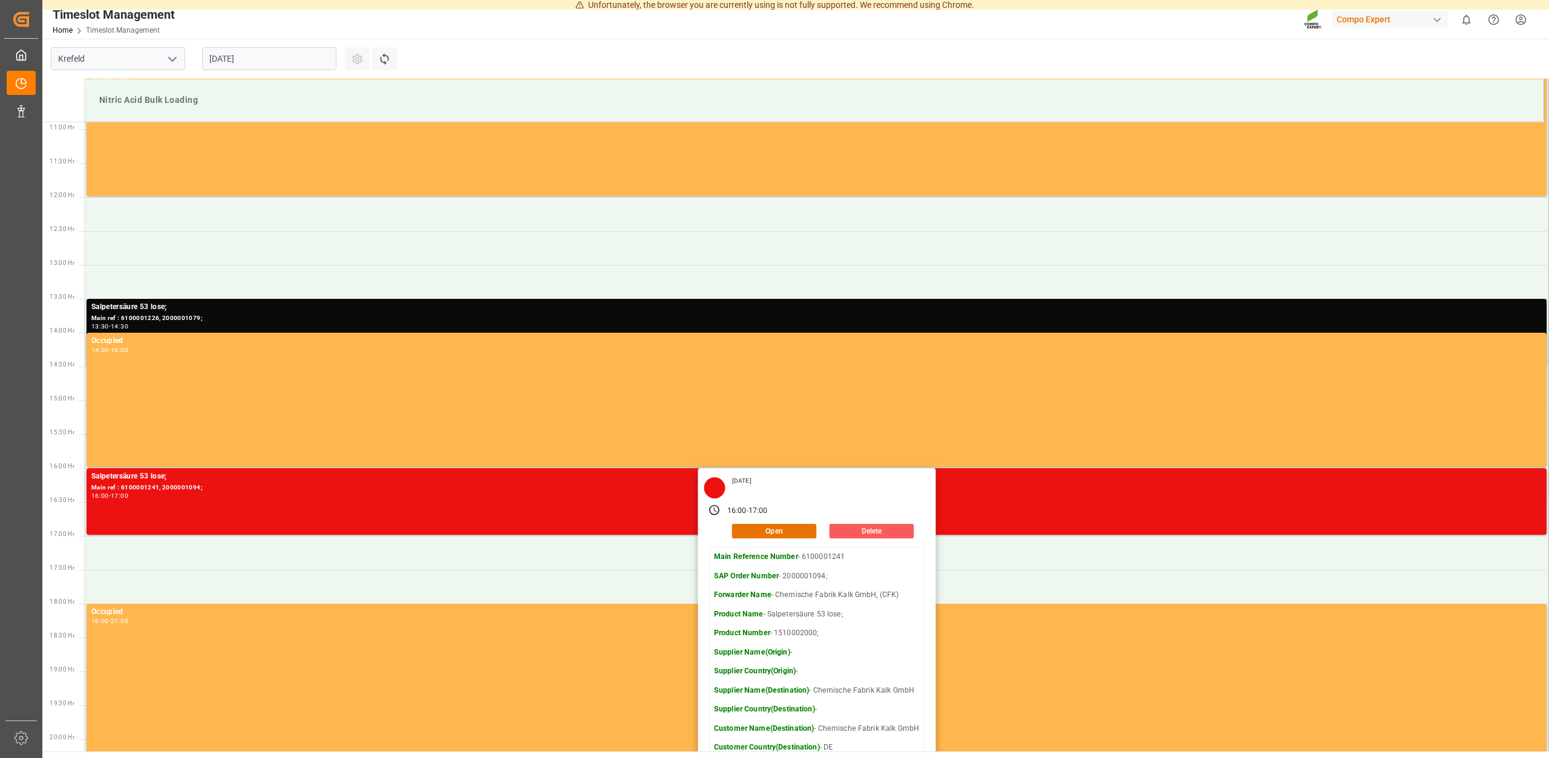
click at [882, 537] on button "Delete" at bounding box center [872, 531] width 85 height 15
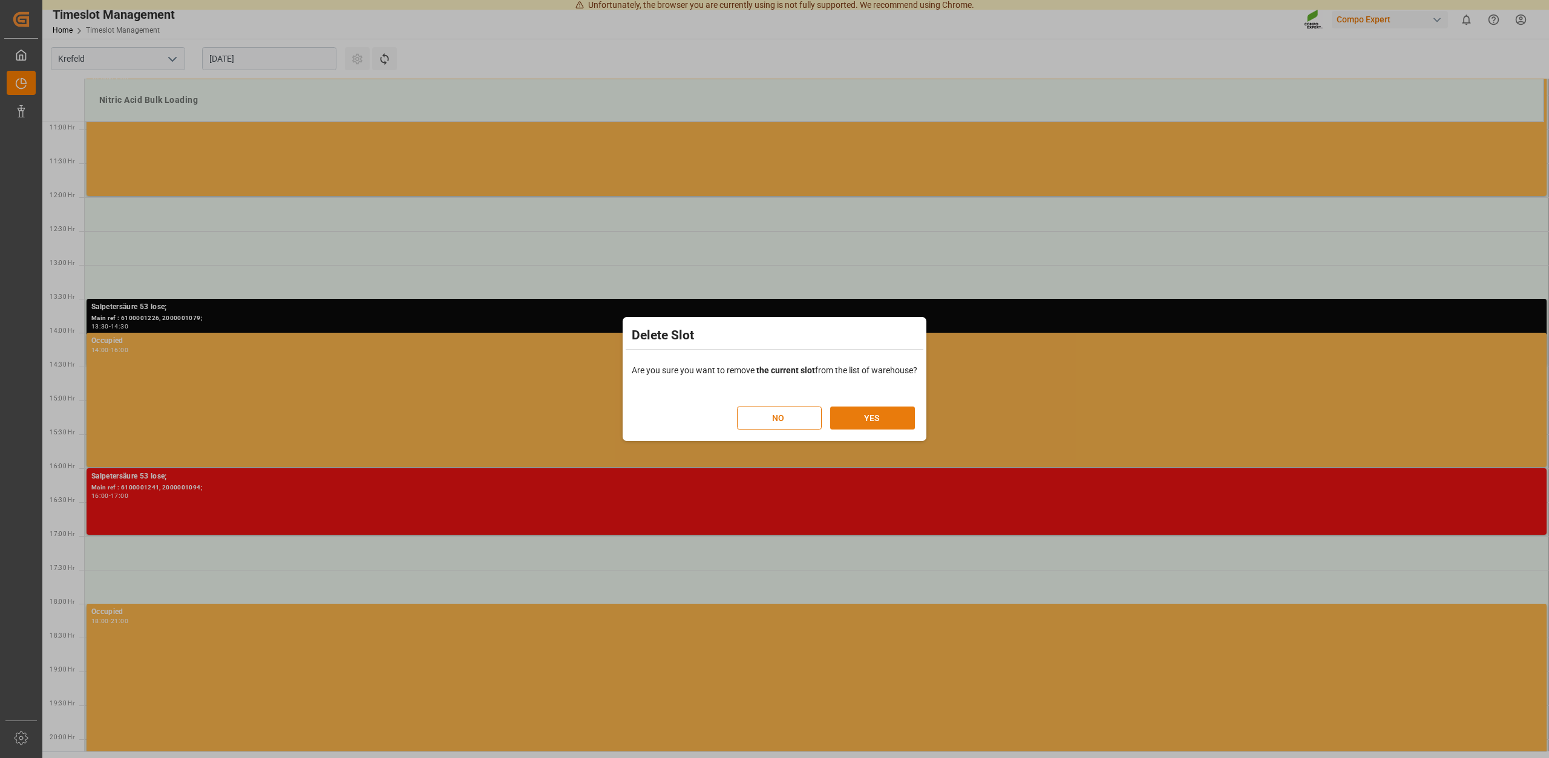
click at [877, 419] on button "YES" at bounding box center [872, 418] width 85 height 23
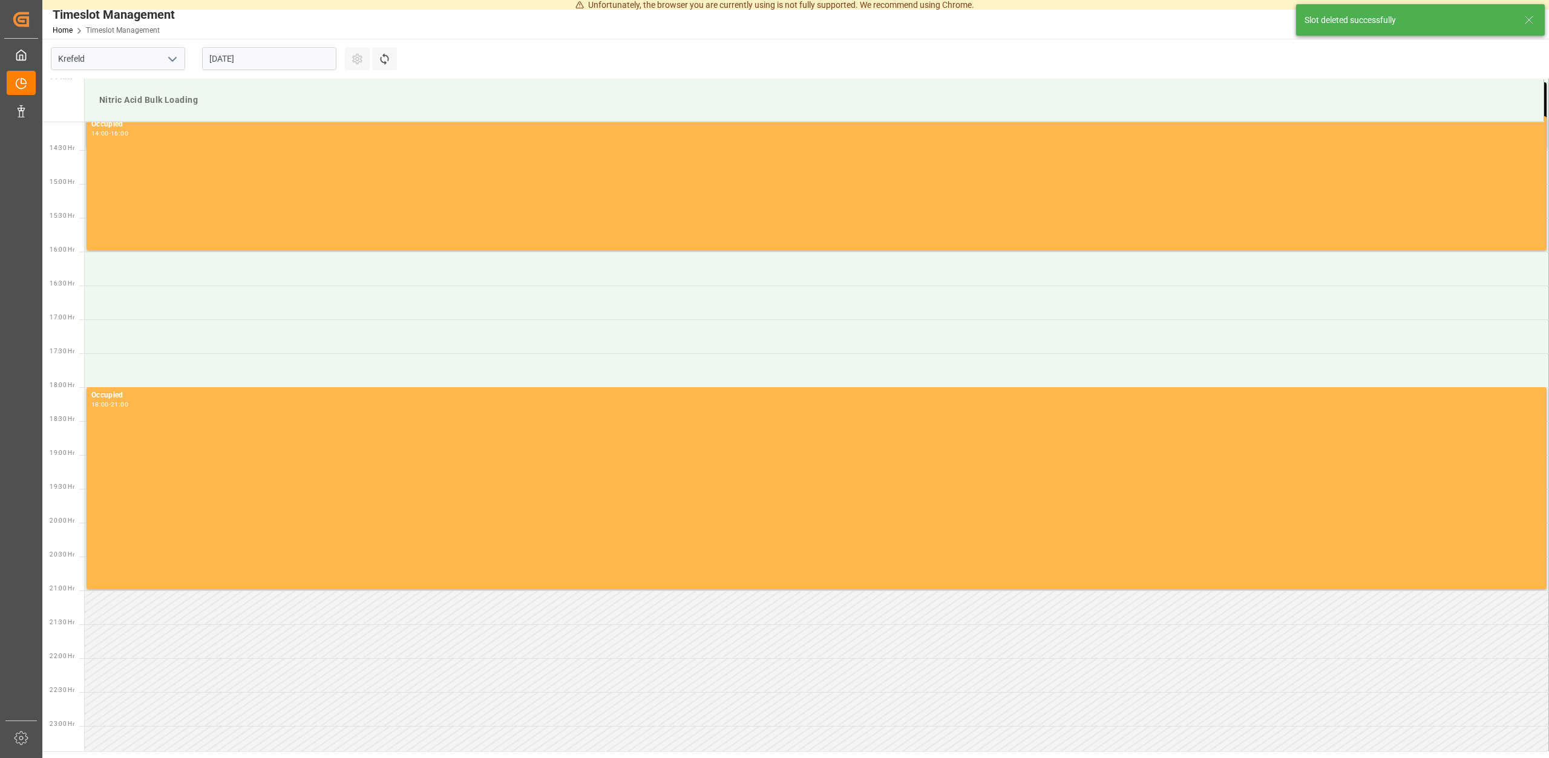
scroll to position [955, 0]
click at [335, 62] on input "26.08.2025" at bounding box center [269, 58] width 134 height 23
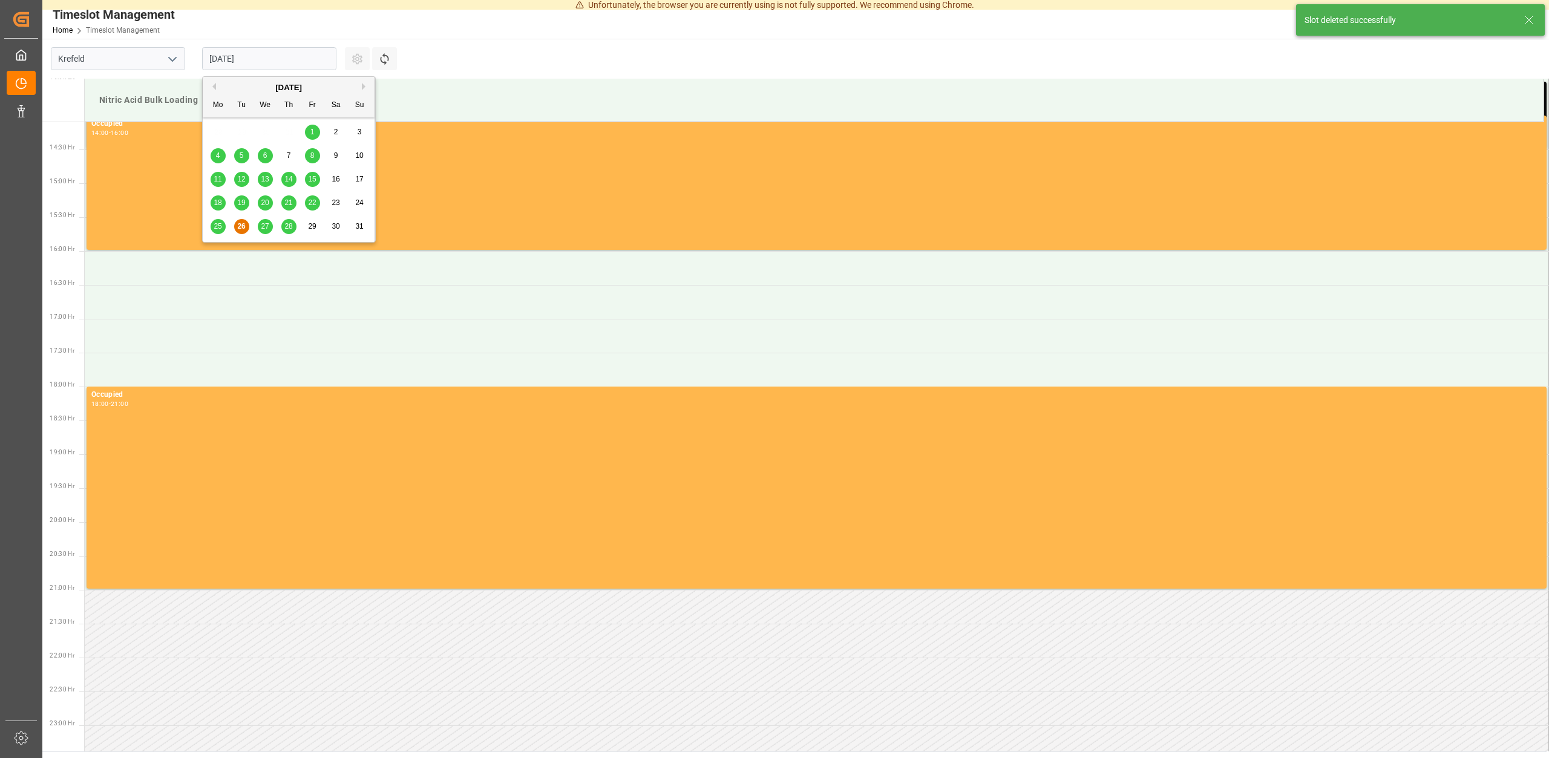
click at [261, 232] on div "27" at bounding box center [265, 227] width 15 height 15
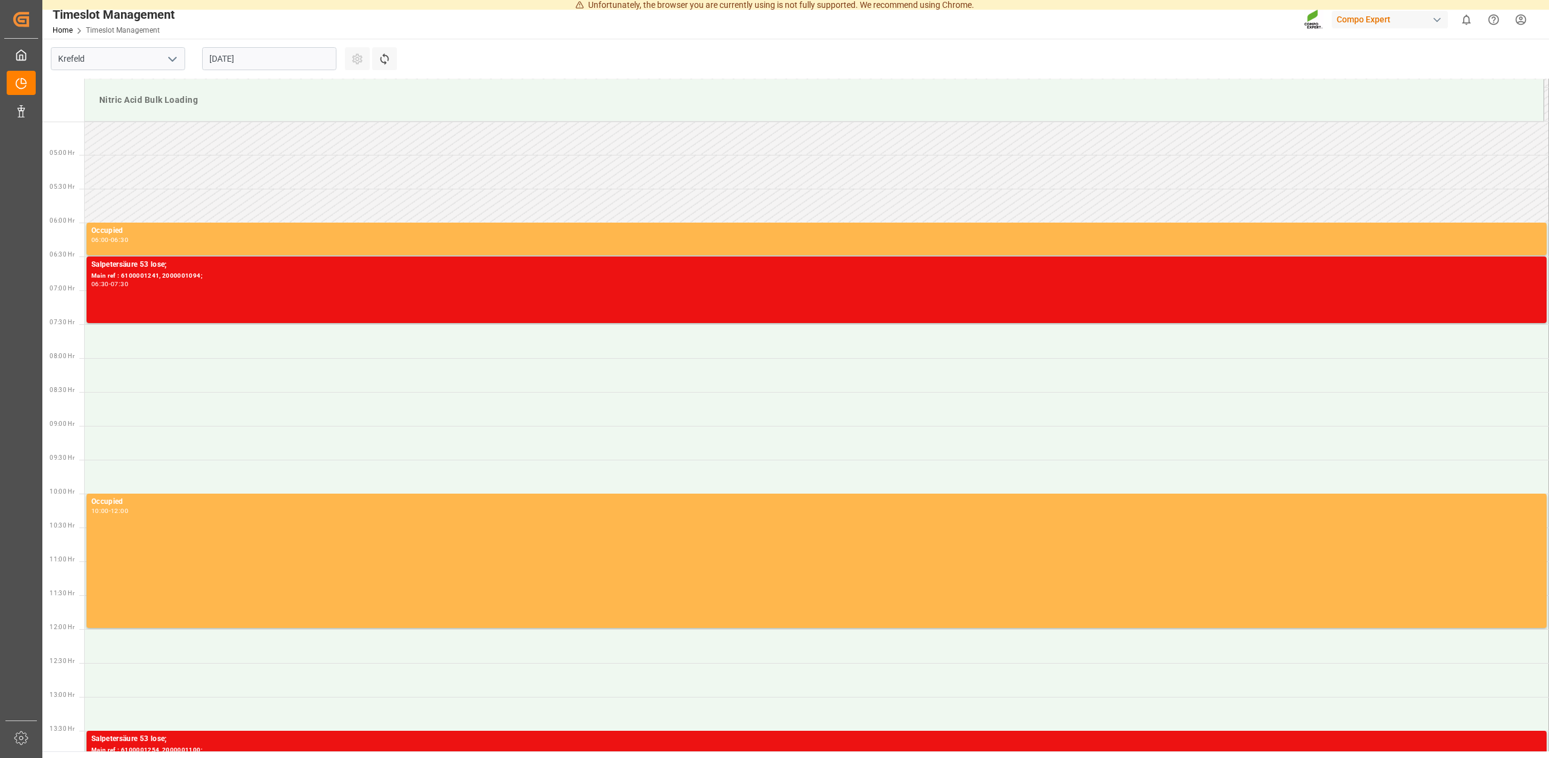
scroll to position [0, 0]
